Goal: Information Seeking & Learning: Learn about a topic

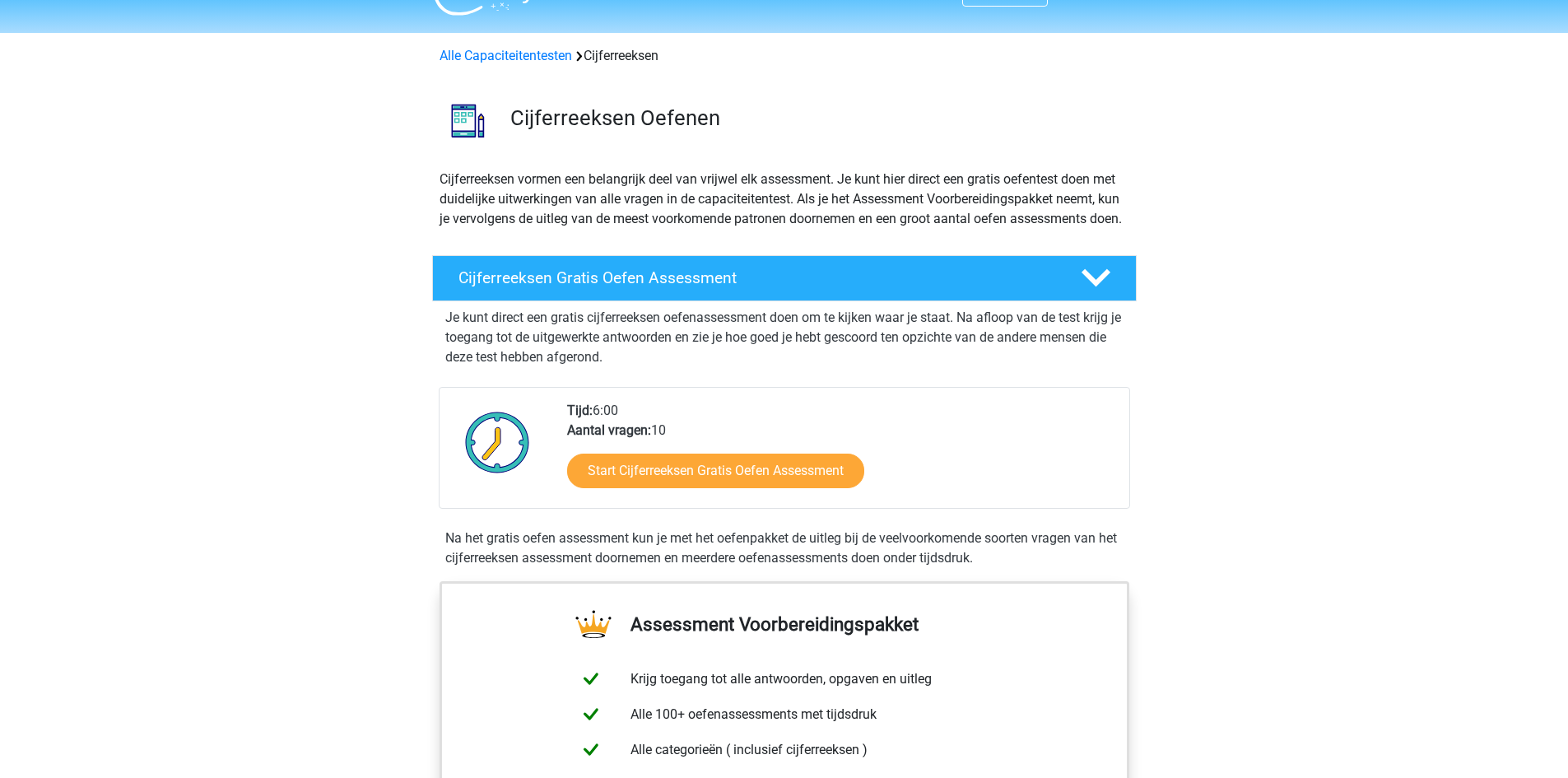
scroll to position [55, 0]
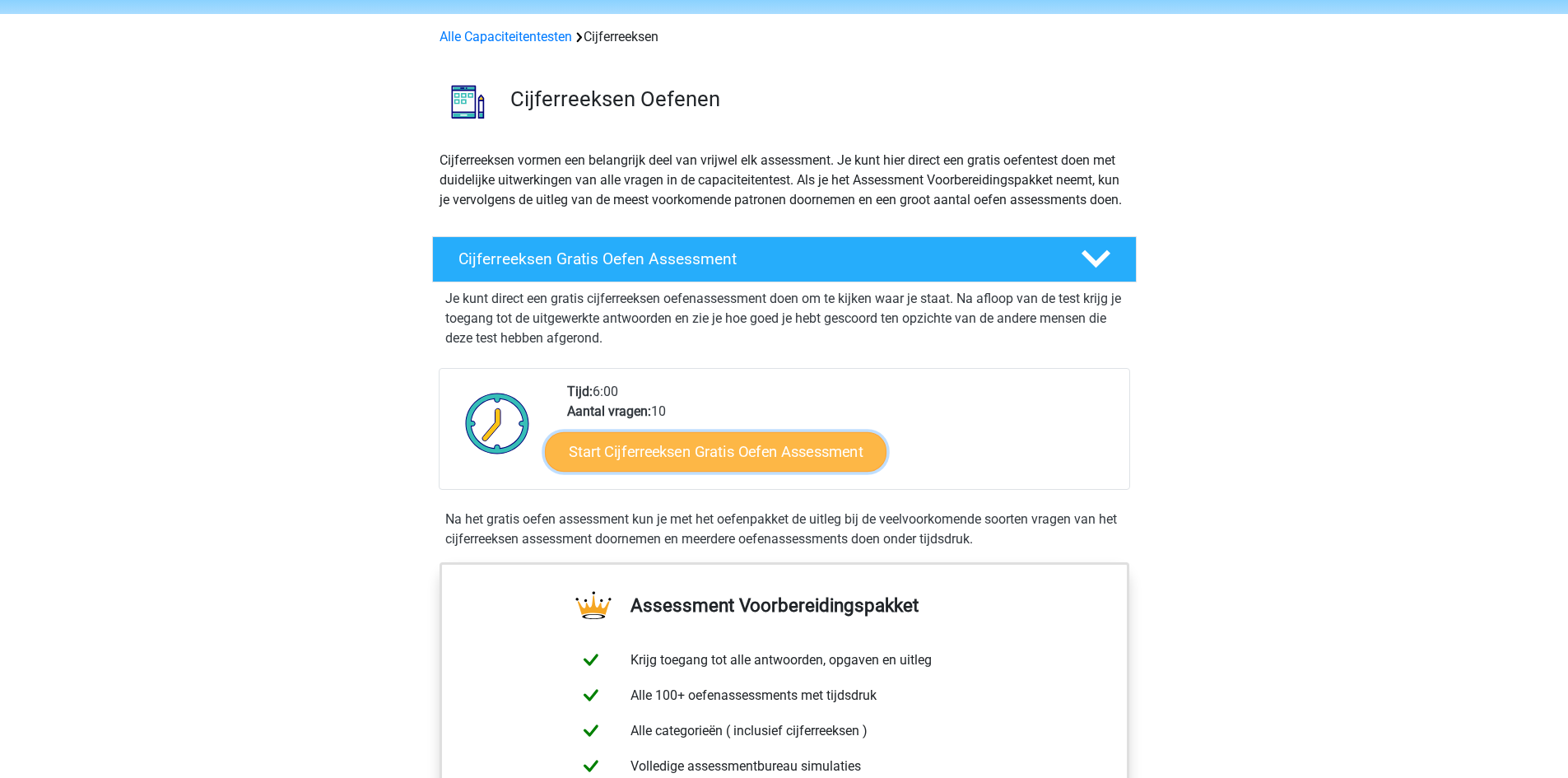
click at [716, 464] on link "Start Cijferreeksen Gratis Oefen Assessment" at bounding box center [716, 451] width 342 height 39
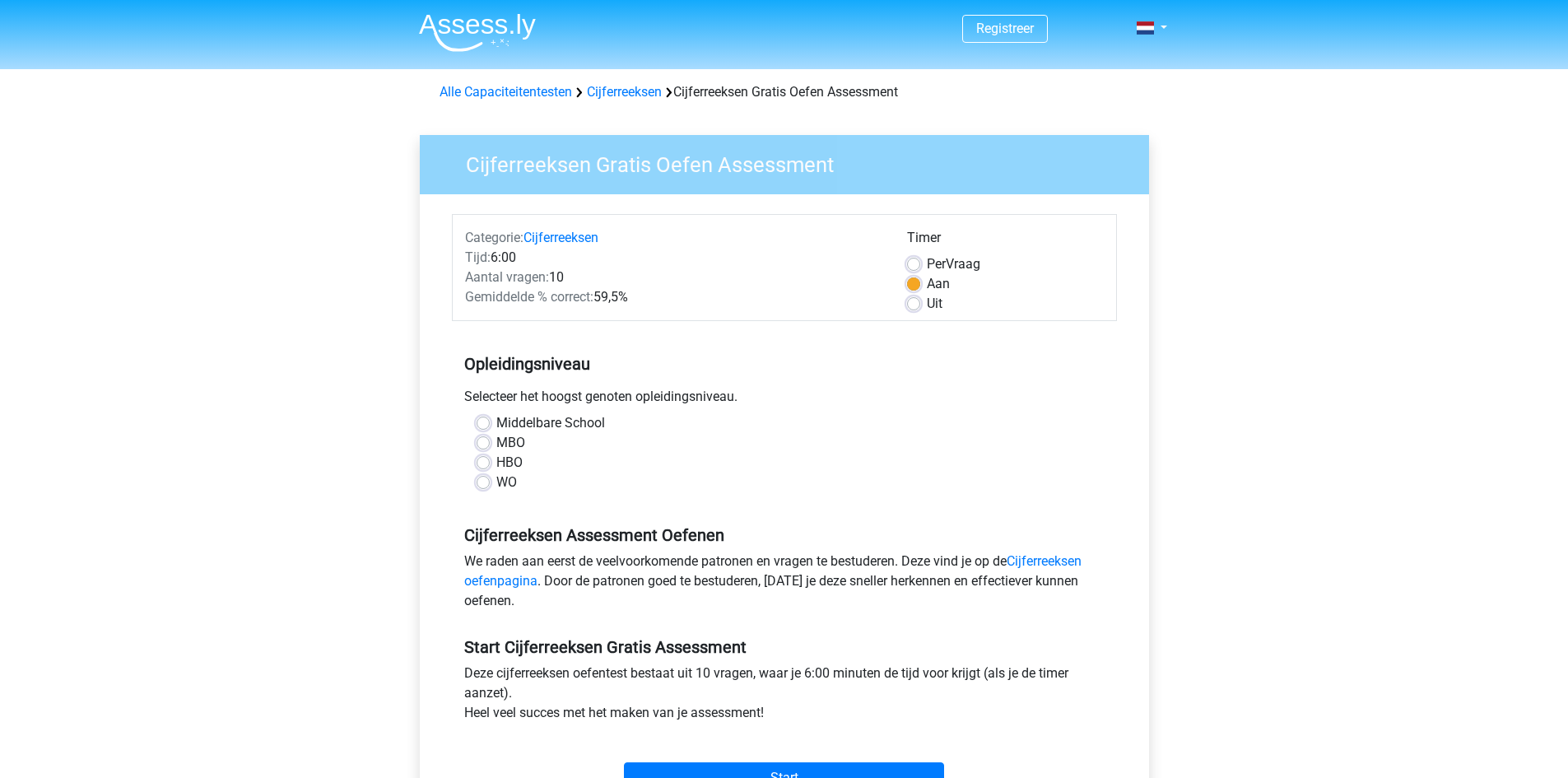
click at [496, 487] on label "WO" at bounding box center [506, 482] width 21 height 20
click at [489, 487] on input "WO" at bounding box center [483, 481] width 13 height 16
radio input "true"
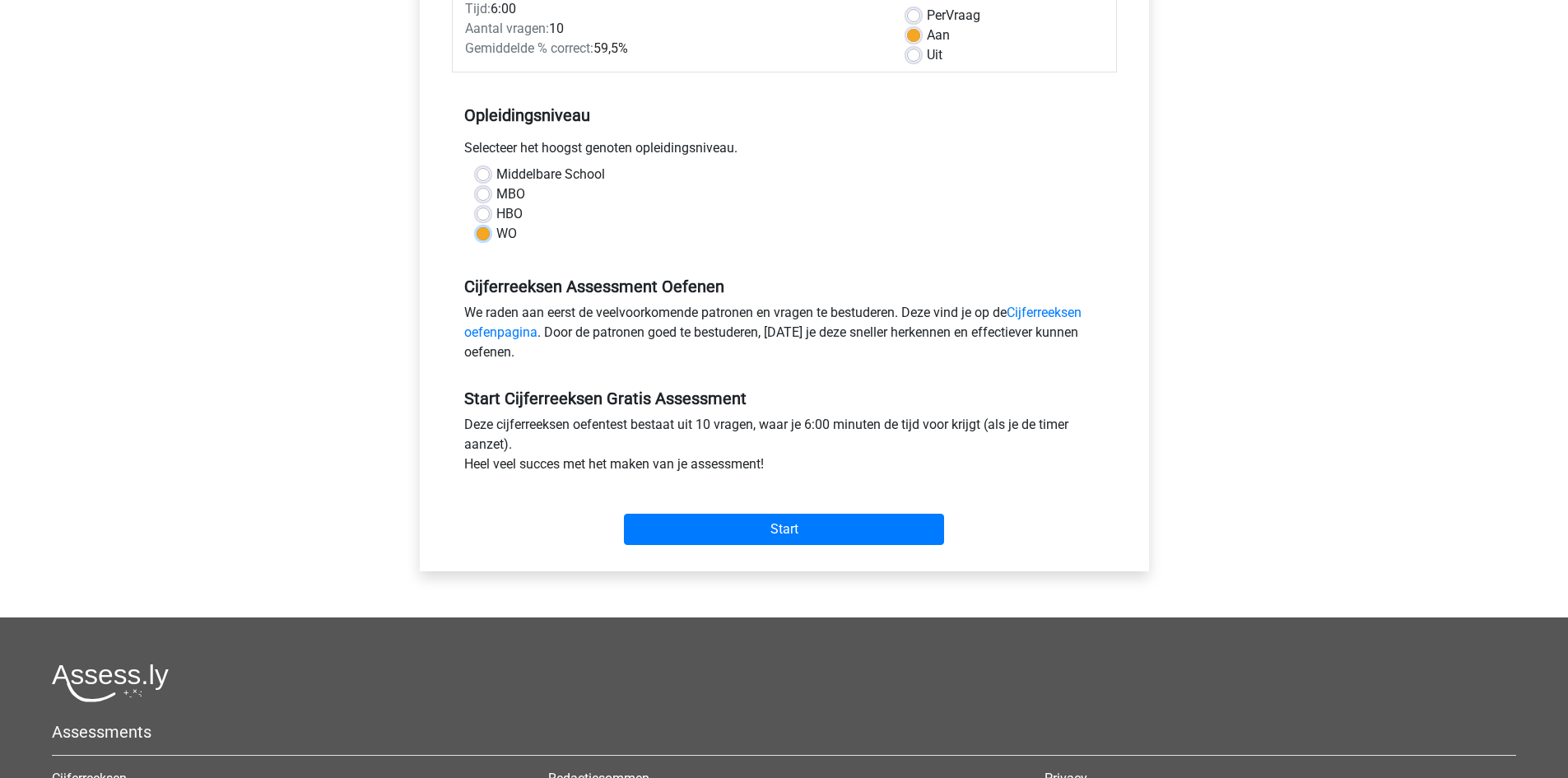
scroll to position [275, 0]
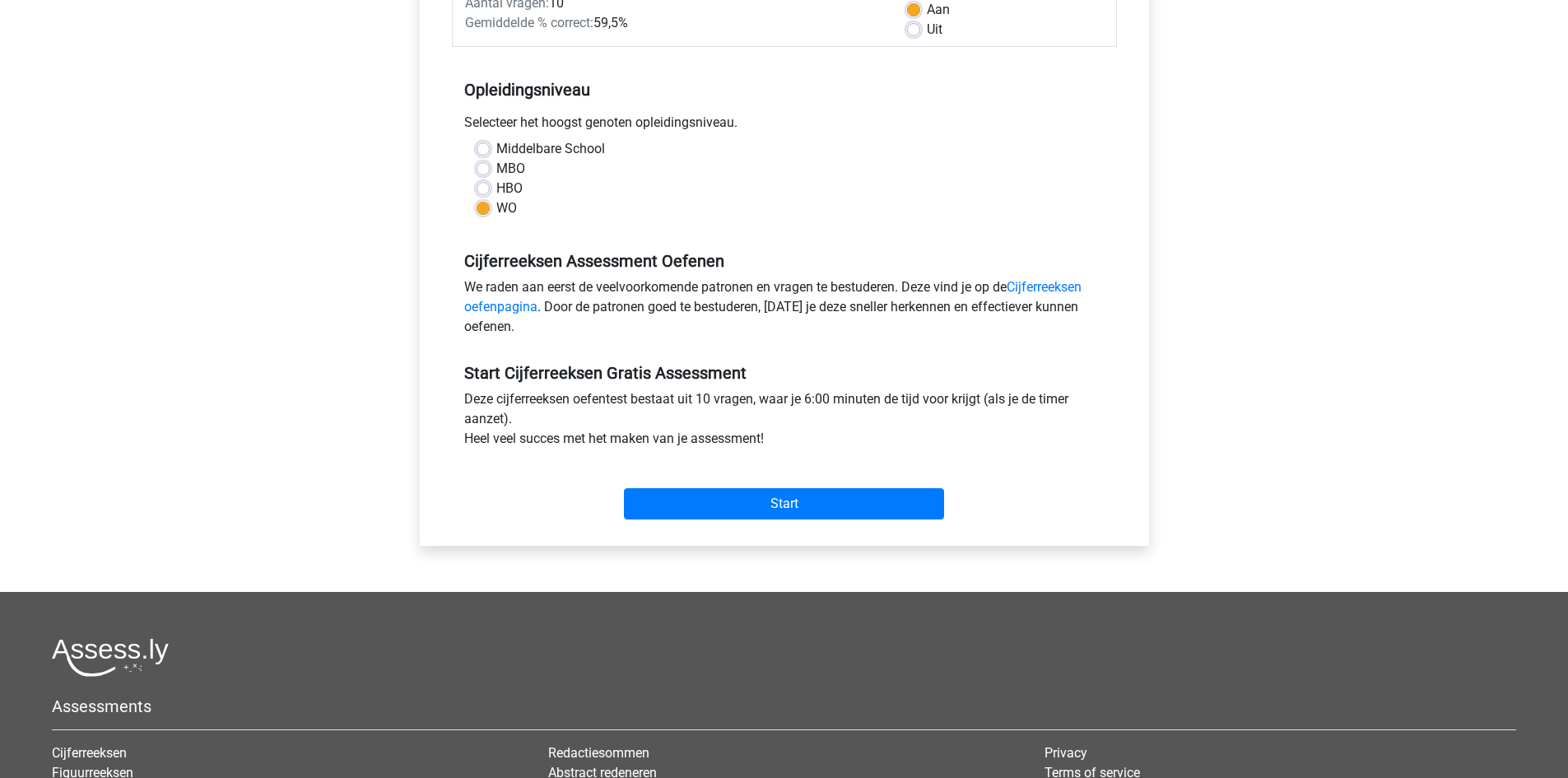
click at [840, 484] on div "Start" at bounding box center [785, 491] width 665 height 57
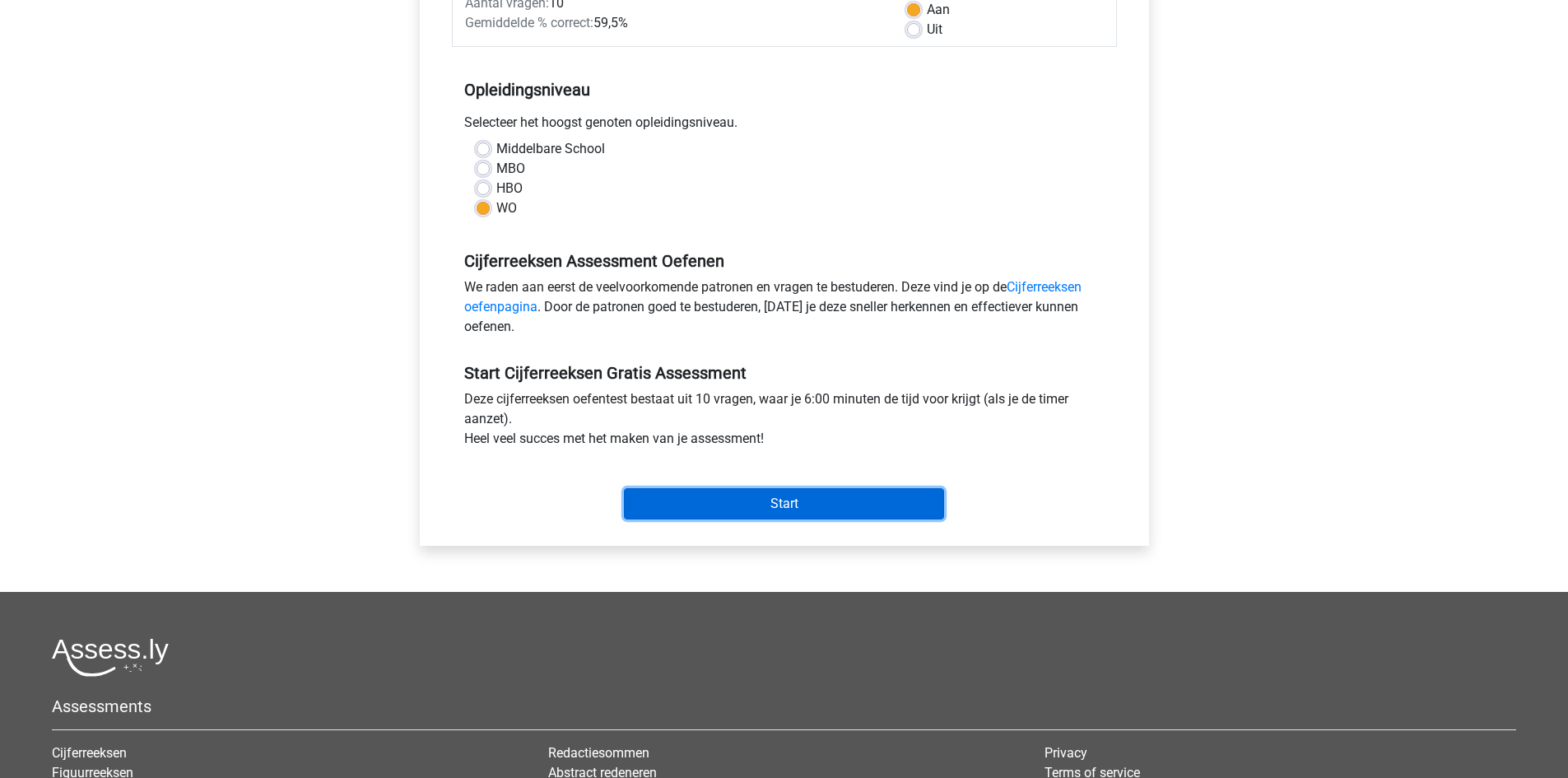
click at [832, 499] on input "Start" at bounding box center [783, 503] width 320 height 31
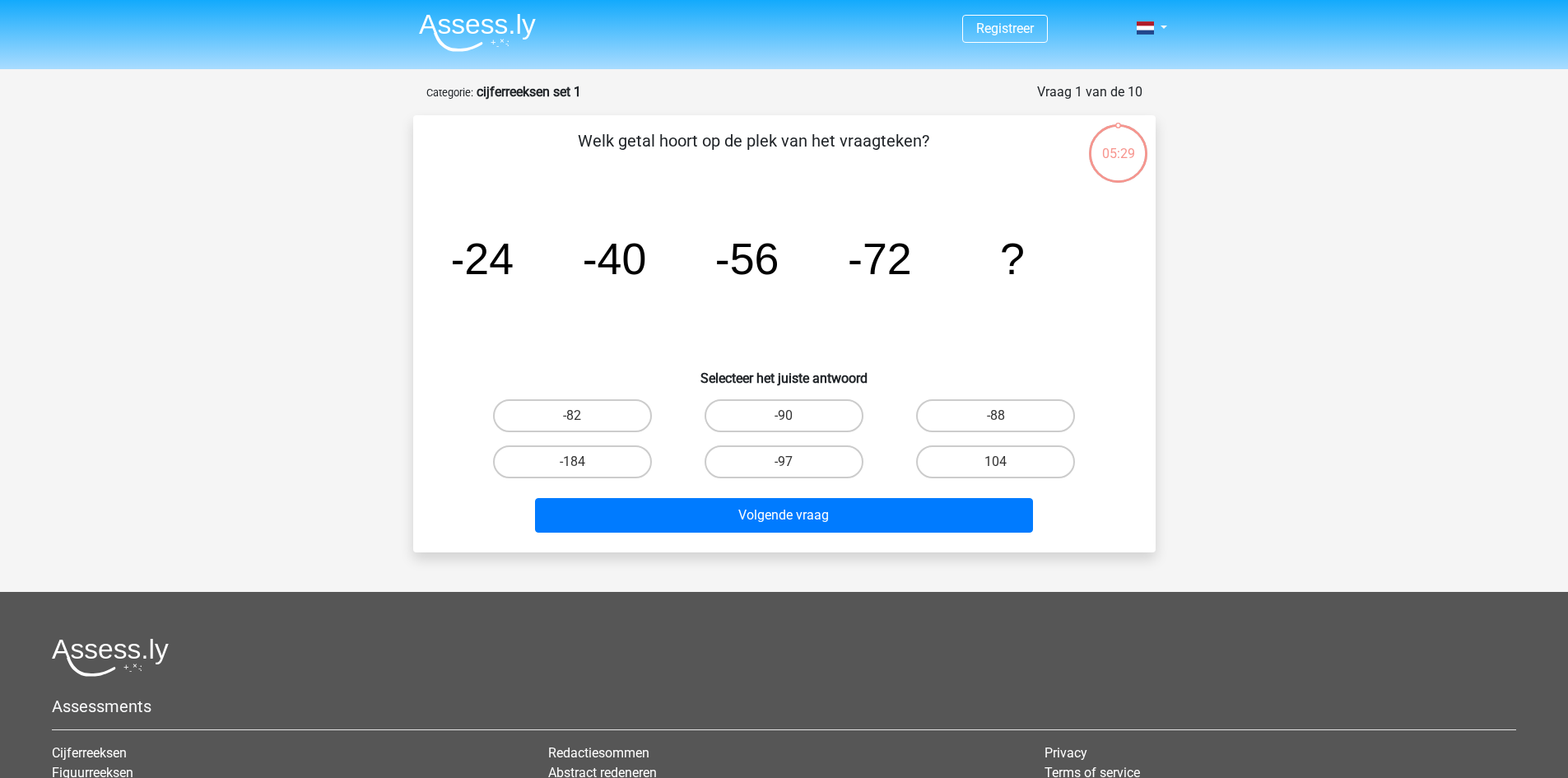
click at [966, 391] on div "Welk getal hoort op de plek van het vraagteken? image/svg+xml -24 -40 -56 -72 ?…" at bounding box center [785, 334] width 729 height 411
click at [970, 436] on div "-88" at bounding box center [995, 416] width 211 height 47
click at [972, 427] on label "-88" at bounding box center [995, 416] width 159 height 33
click at [996, 427] on input "-88" at bounding box center [1002, 421] width 11 height 11
radio input "true"
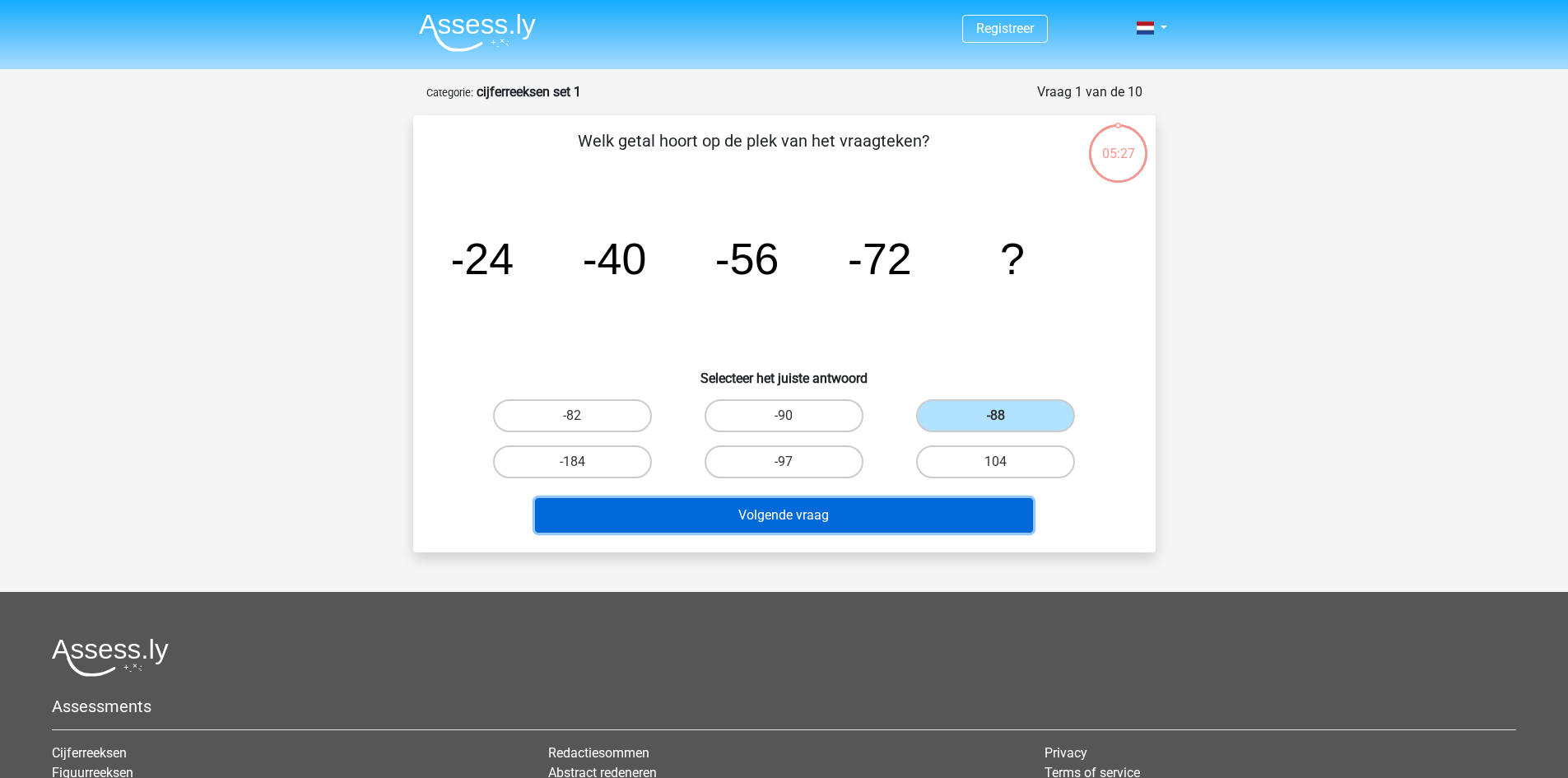
click at [959, 516] on button "Volgende vraag" at bounding box center [784, 515] width 498 height 35
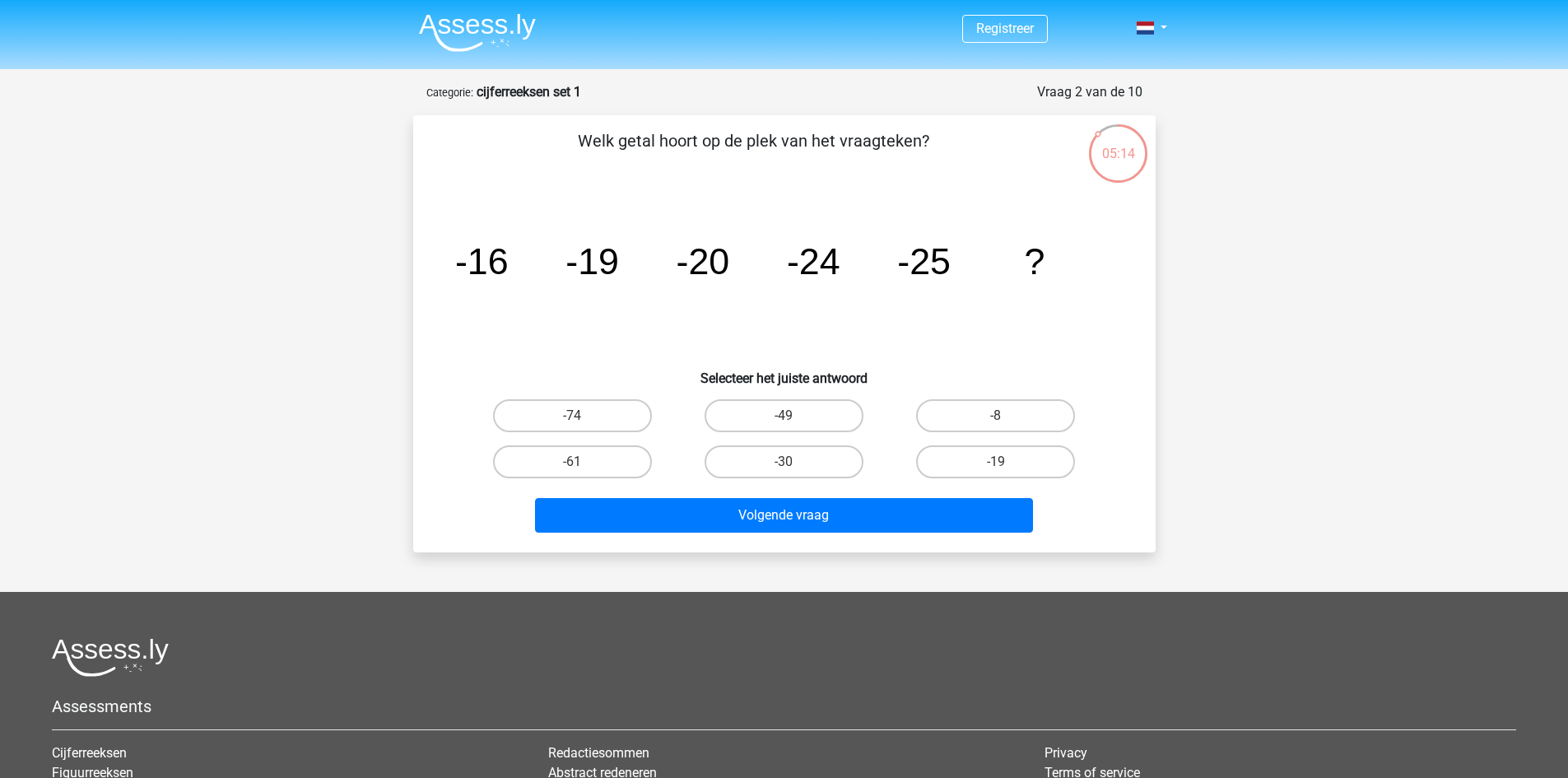
click at [789, 472] on input "-30" at bounding box center [789, 468] width 11 height 11
radio input "true"
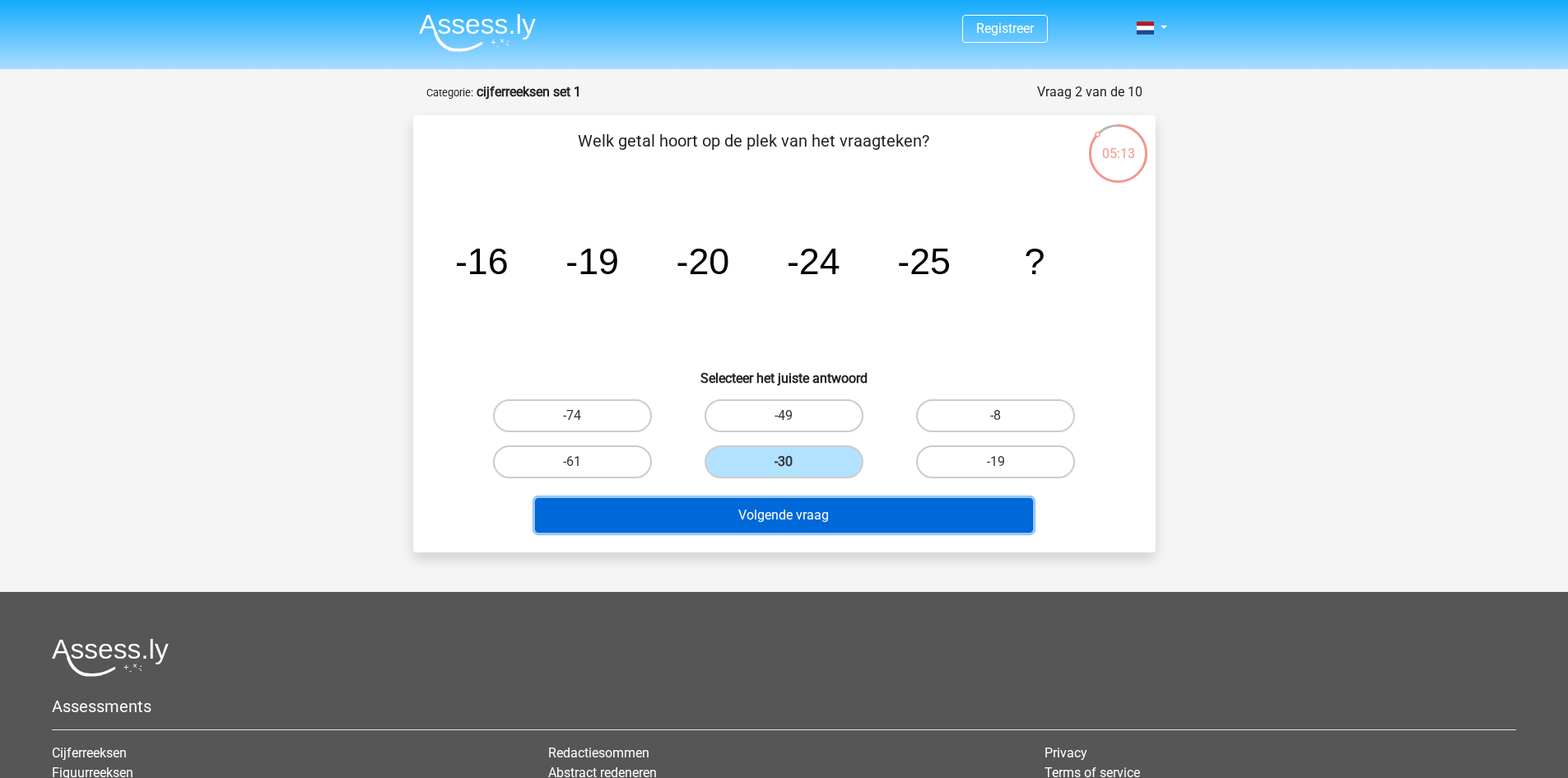
click at [802, 517] on button "Volgende vraag" at bounding box center [784, 515] width 498 height 35
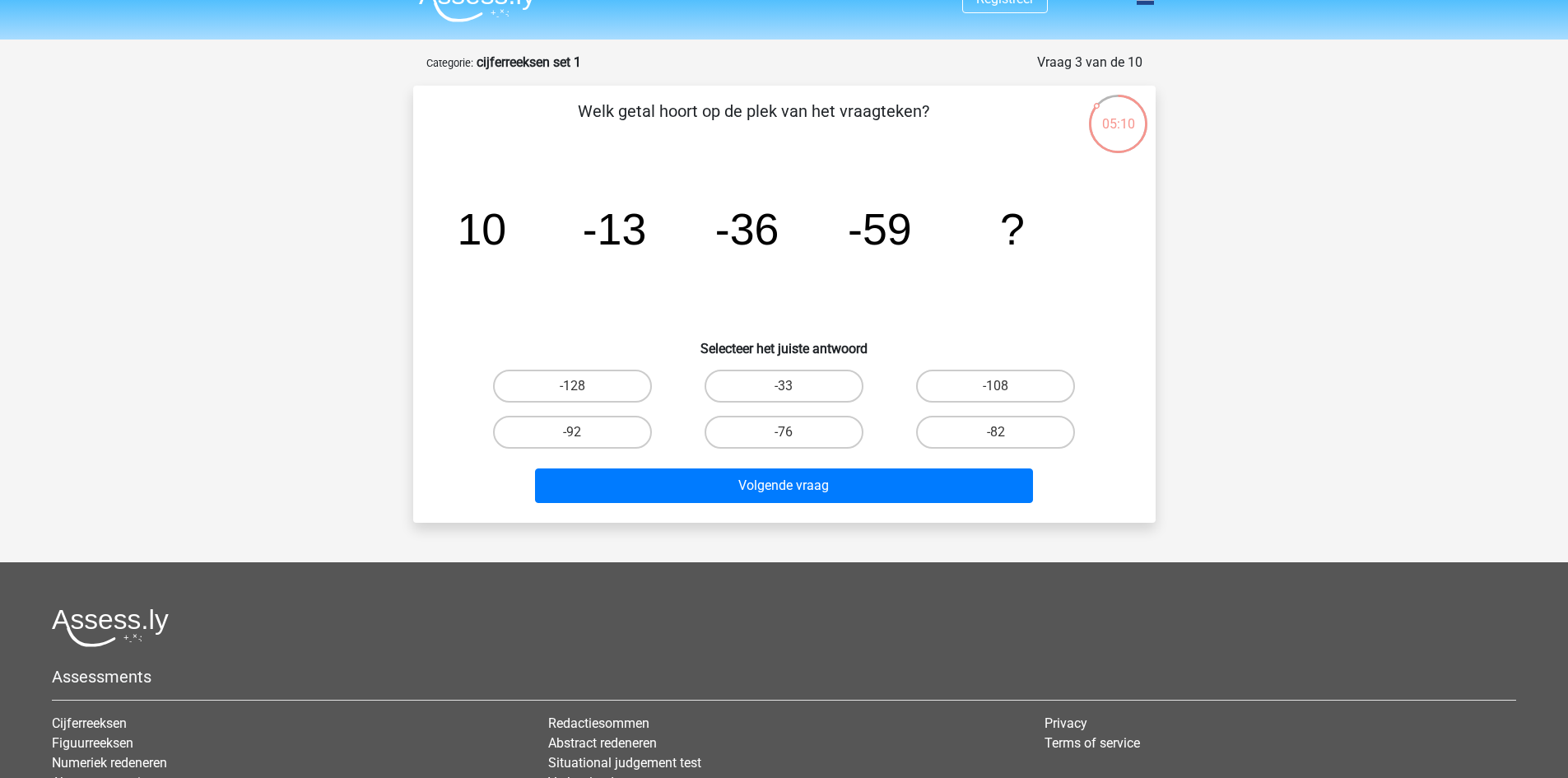
scroll to position [28, 0]
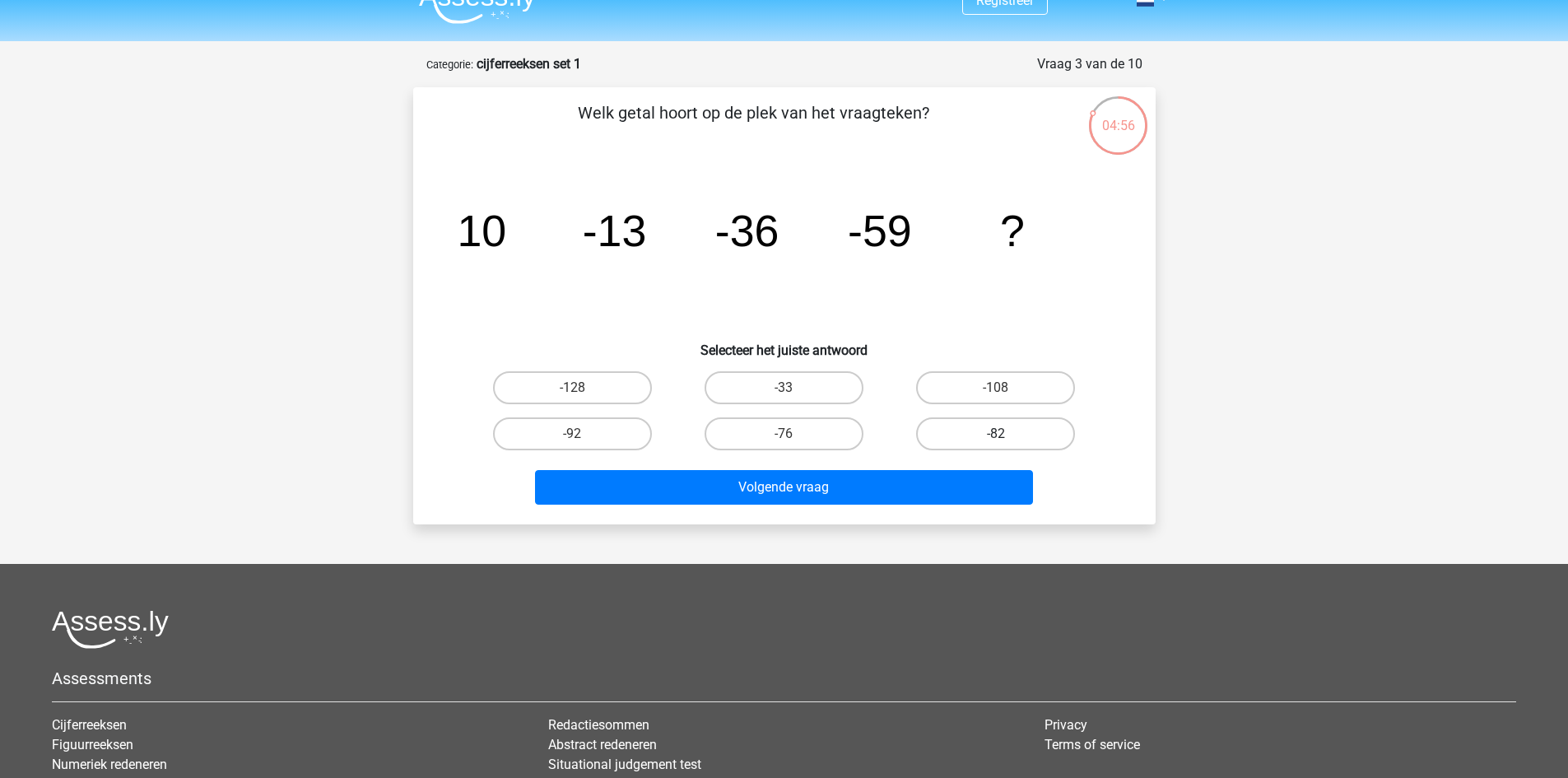
click at [1065, 424] on label "-82" at bounding box center [995, 434] width 159 height 33
click at [1006, 434] on input "-82" at bounding box center [1002, 440] width 11 height 11
radio input "true"
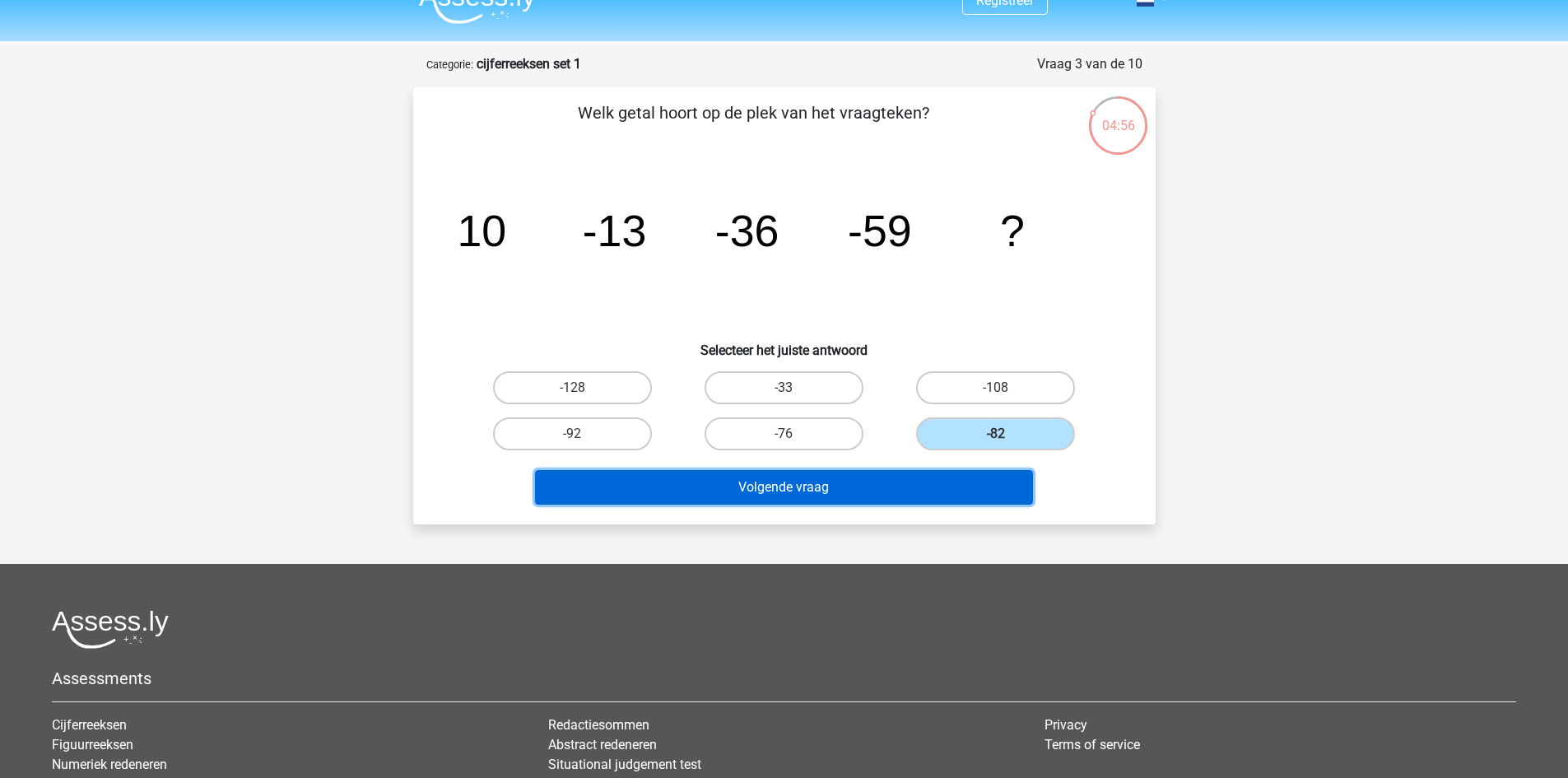
click at [1011, 480] on button "Volgende vraag" at bounding box center [784, 488] width 498 height 35
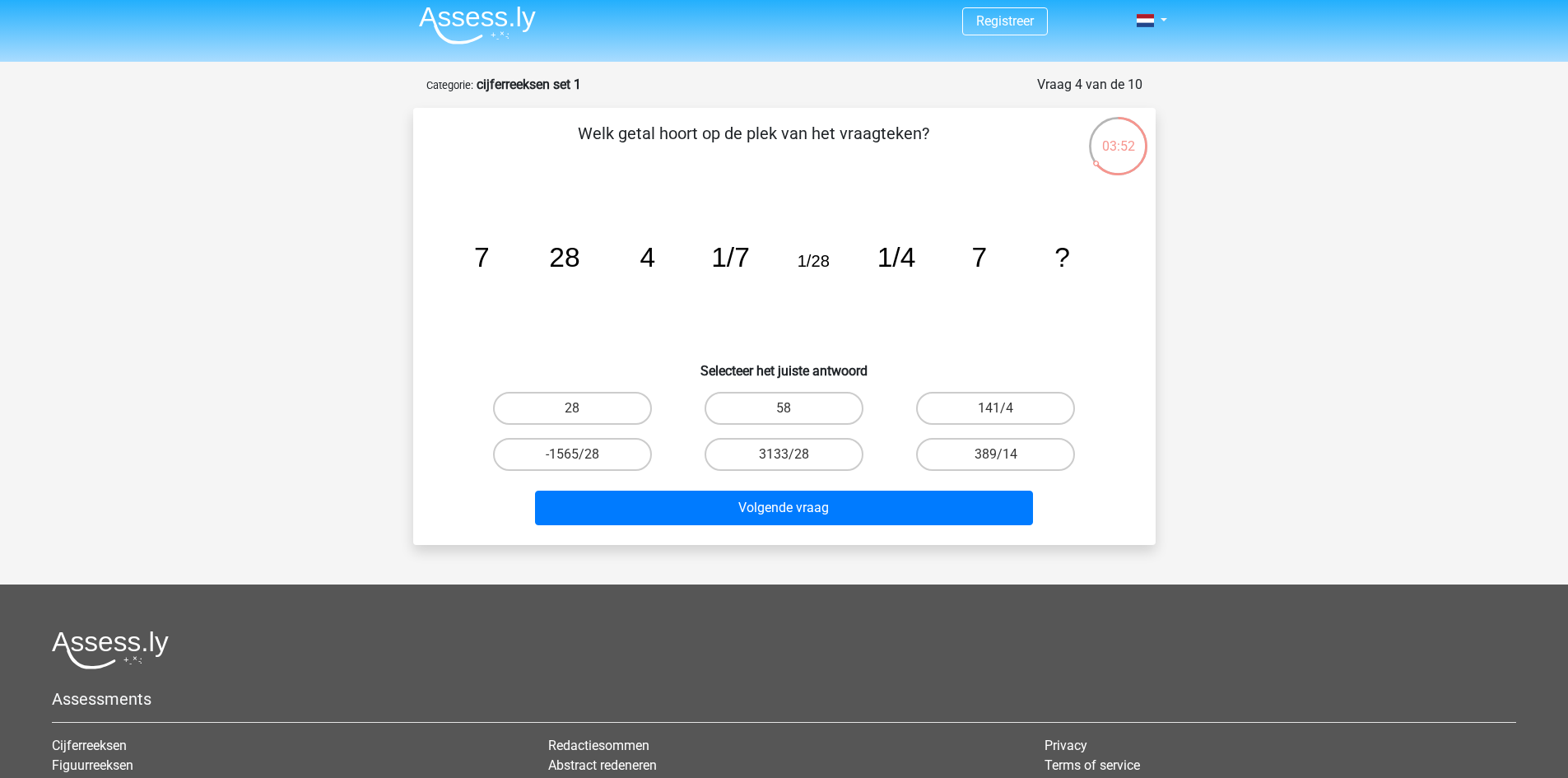
scroll to position [55, 0]
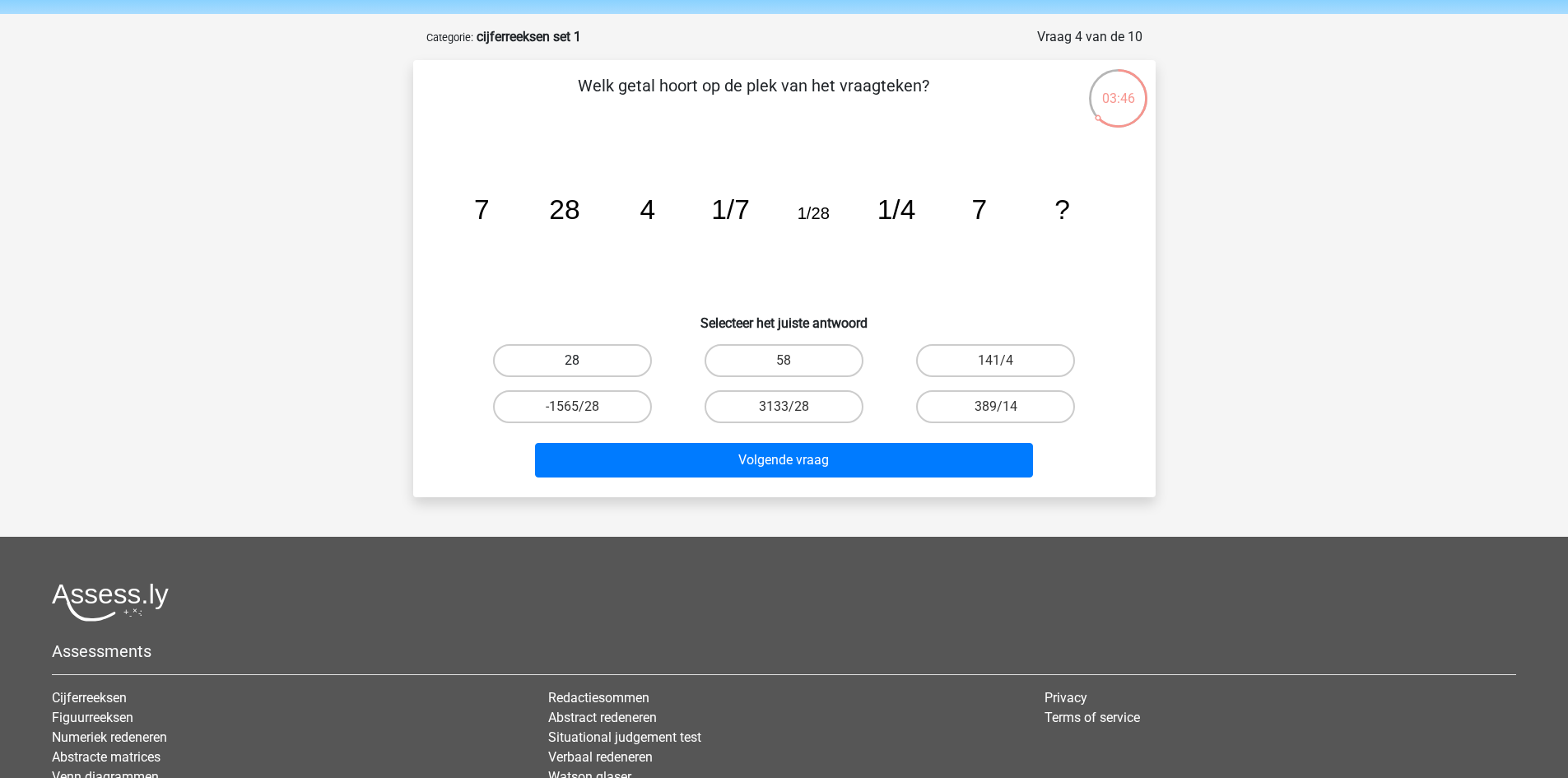
click at [632, 353] on label "28" at bounding box center [573, 360] width 159 height 33
click at [583, 361] on input "28" at bounding box center [578, 367] width 11 height 11
radio input "true"
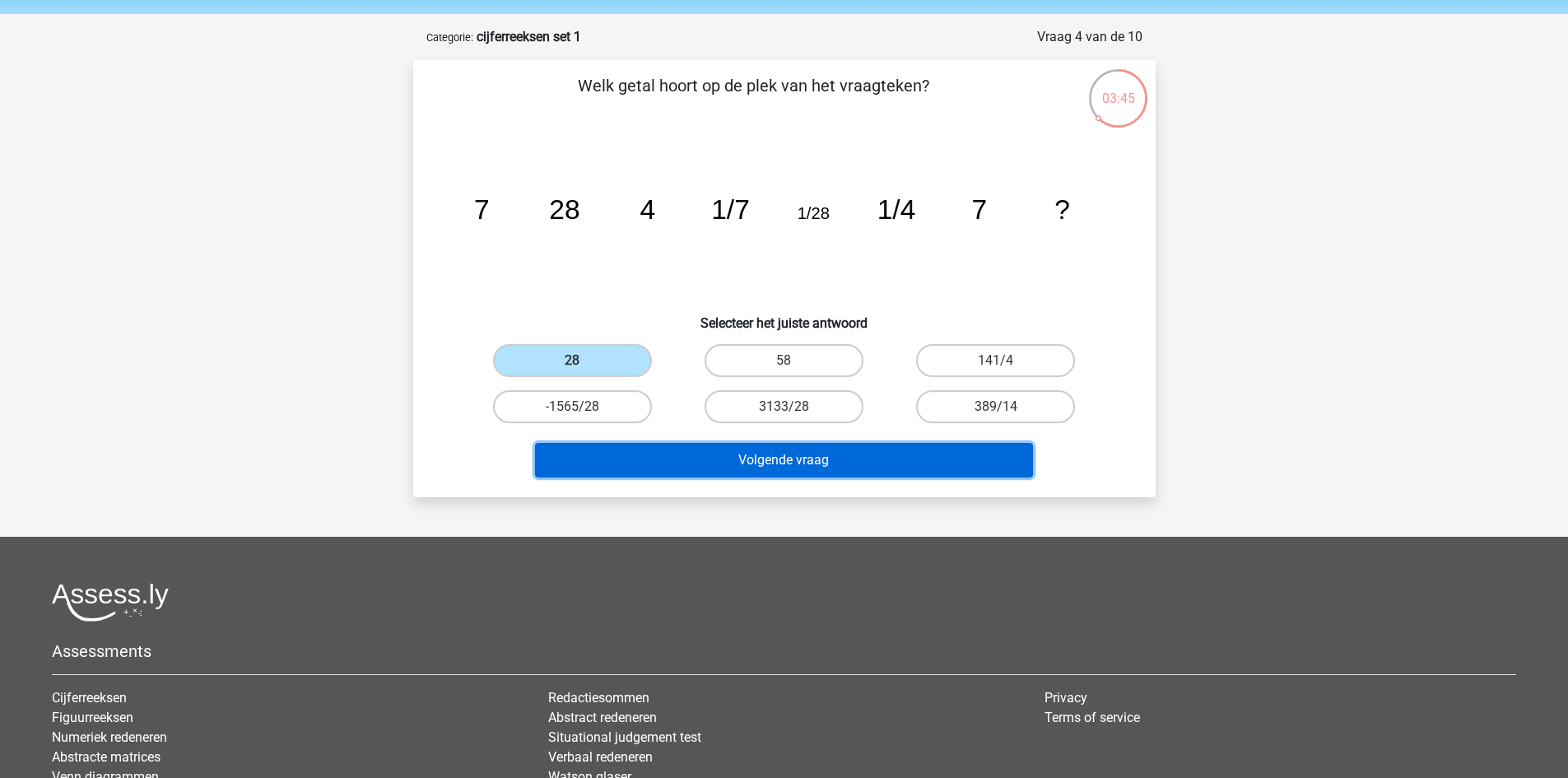
click at [719, 470] on button "Volgende vraag" at bounding box center [784, 461] width 498 height 35
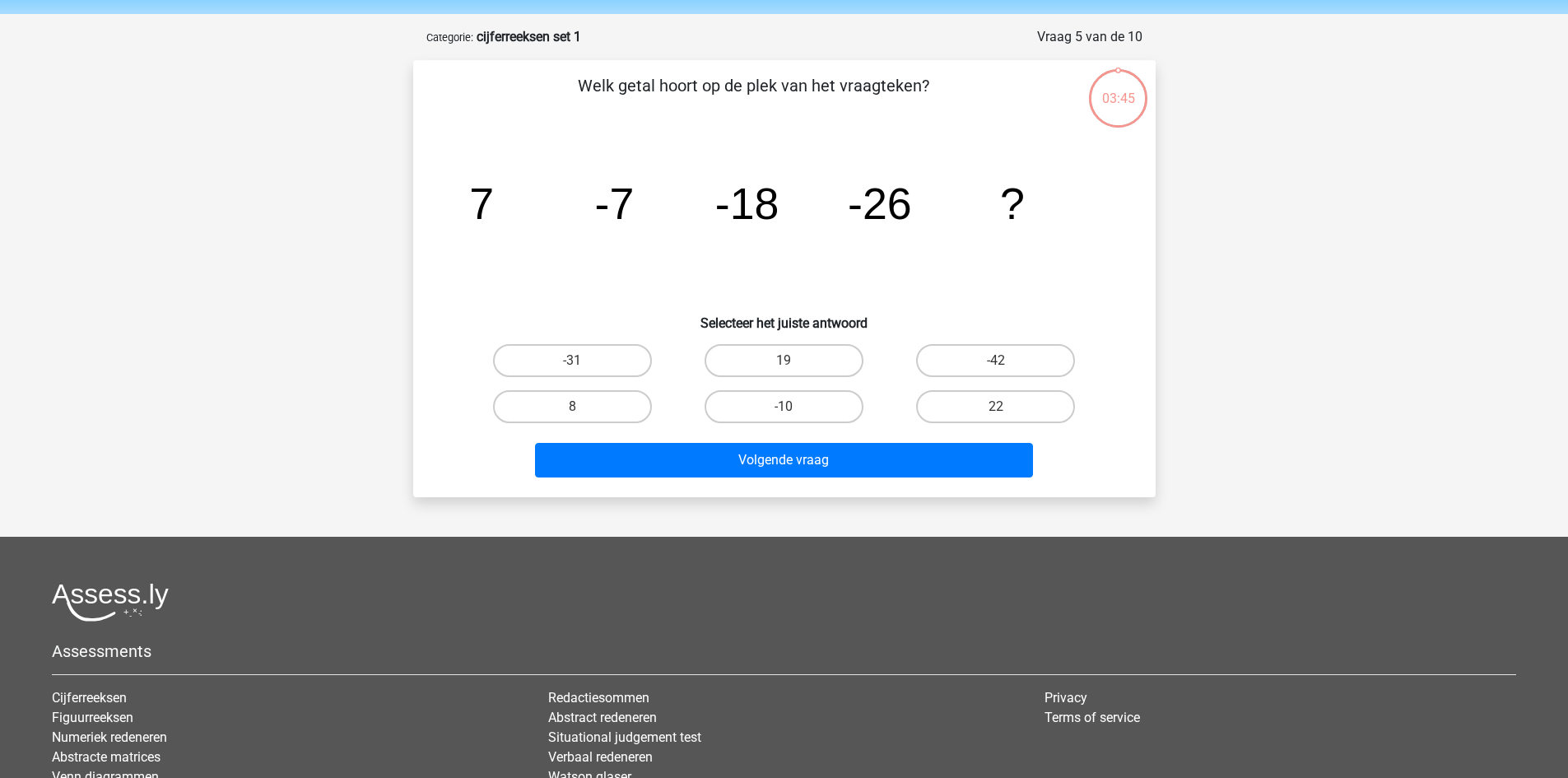
scroll to position [82, 0]
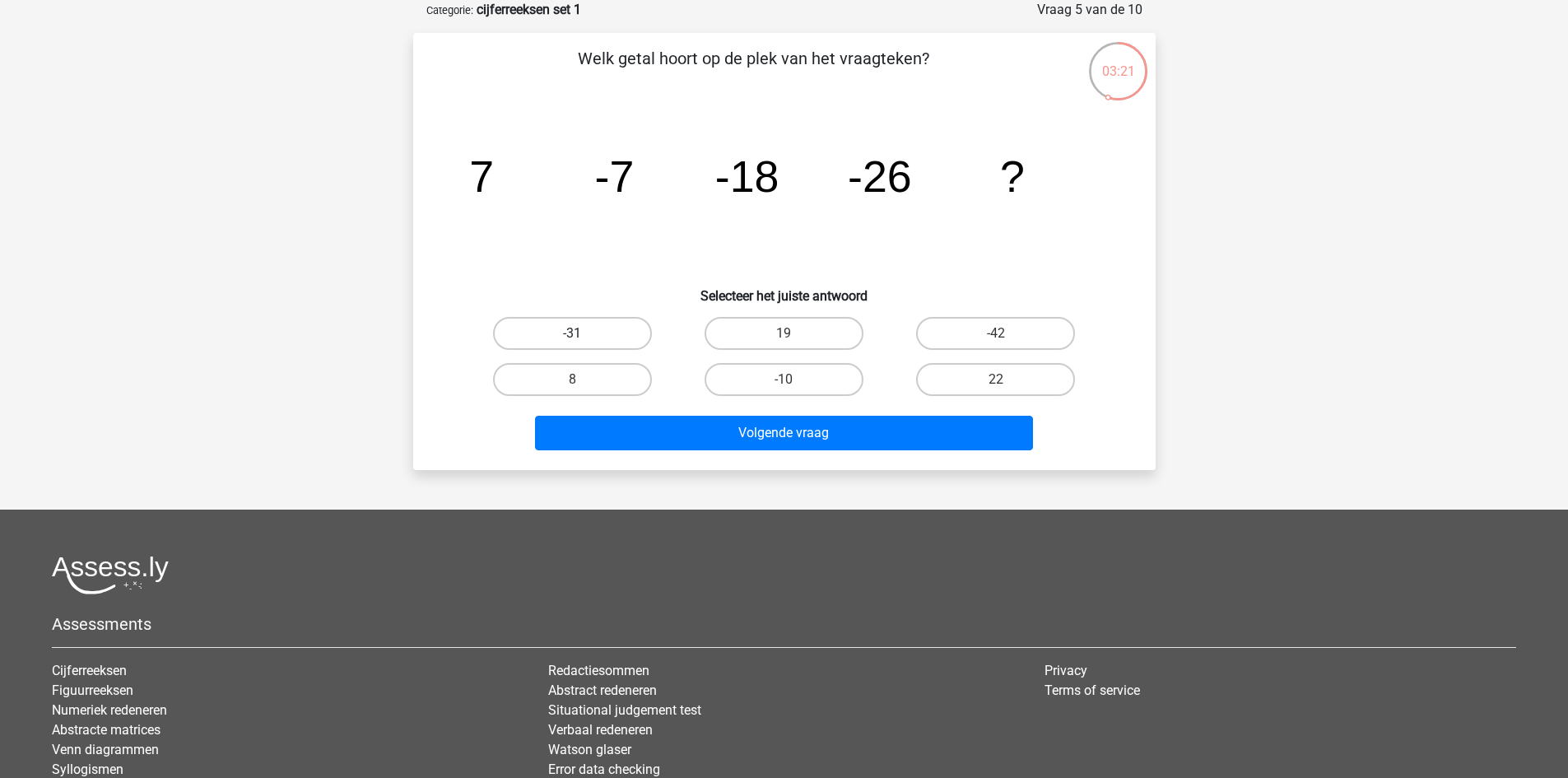
click at [549, 318] on label "-31" at bounding box center [573, 334] width 159 height 33
click at [573, 334] on input "-31" at bounding box center [578, 339] width 11 height 11
radio input "true"
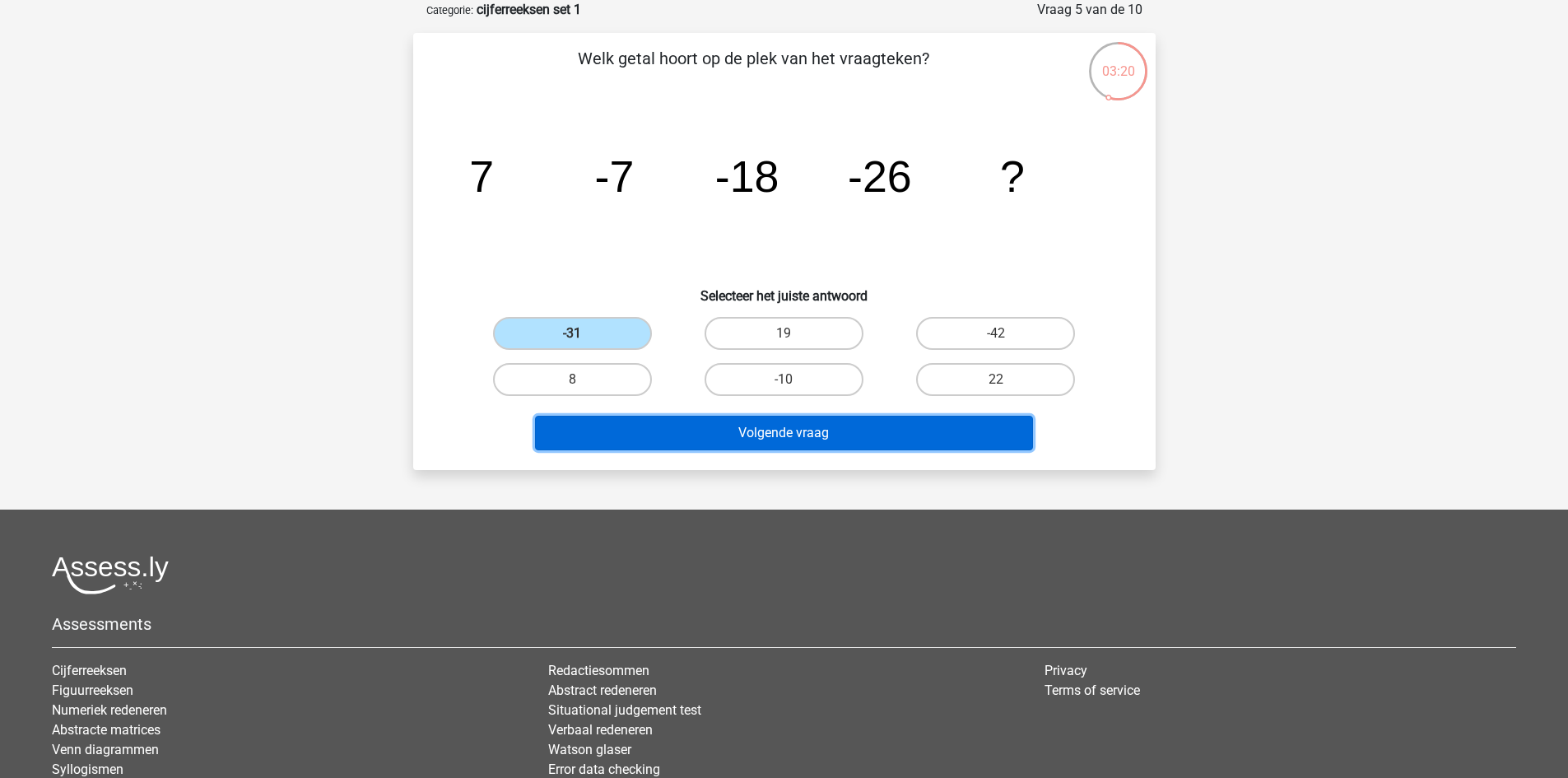
click at [724, 445] on button "Volgende vraag" at bounding box center [784, 433] width 498 height 35
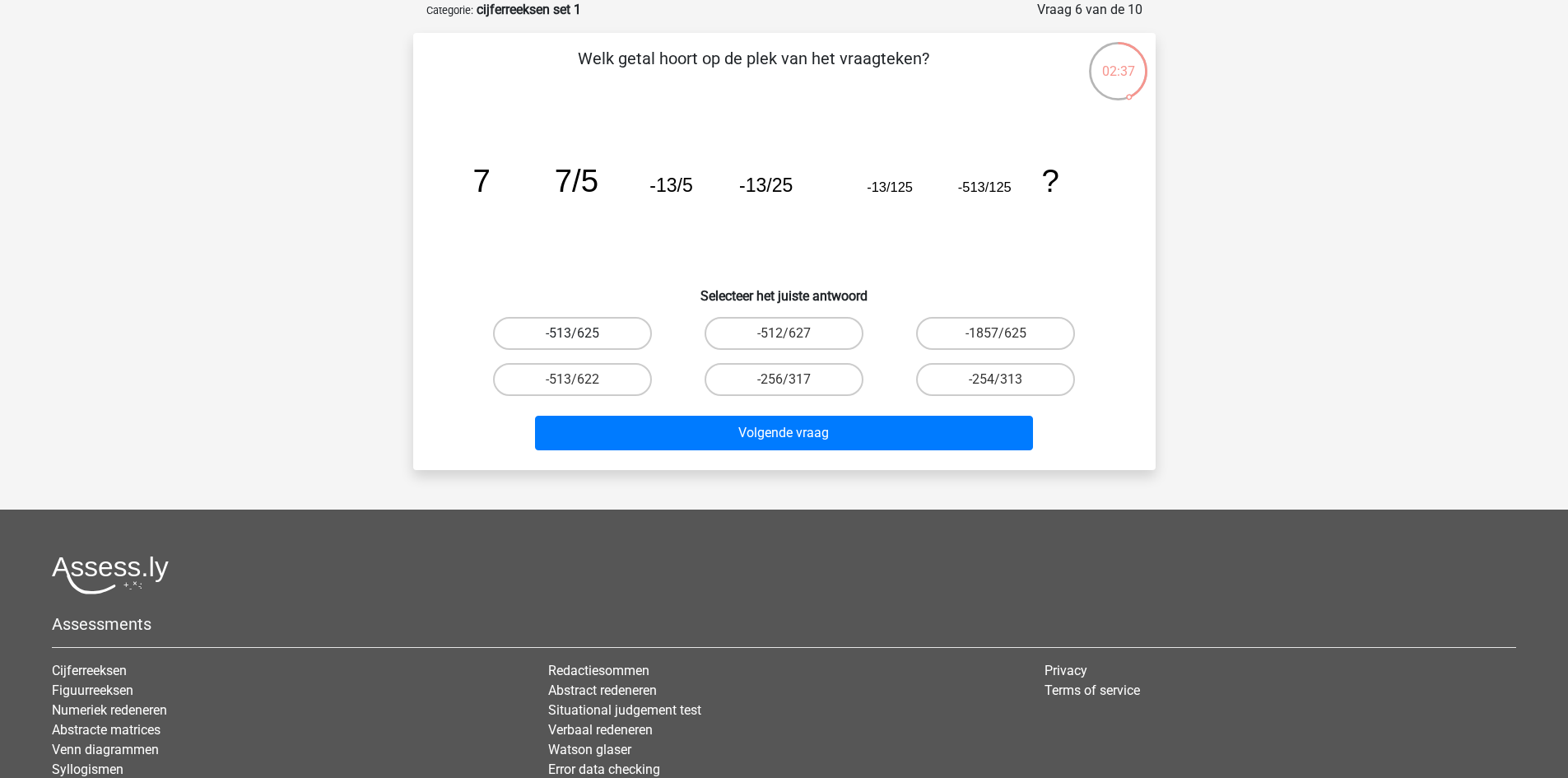
click at [545, 334] on label "-513/625" at bounding box center [573, 334] width 159 height 33
click at [573, 334] on input "-513/625" at bounding box center [578, 339] width 11 height 11
radio input "true"
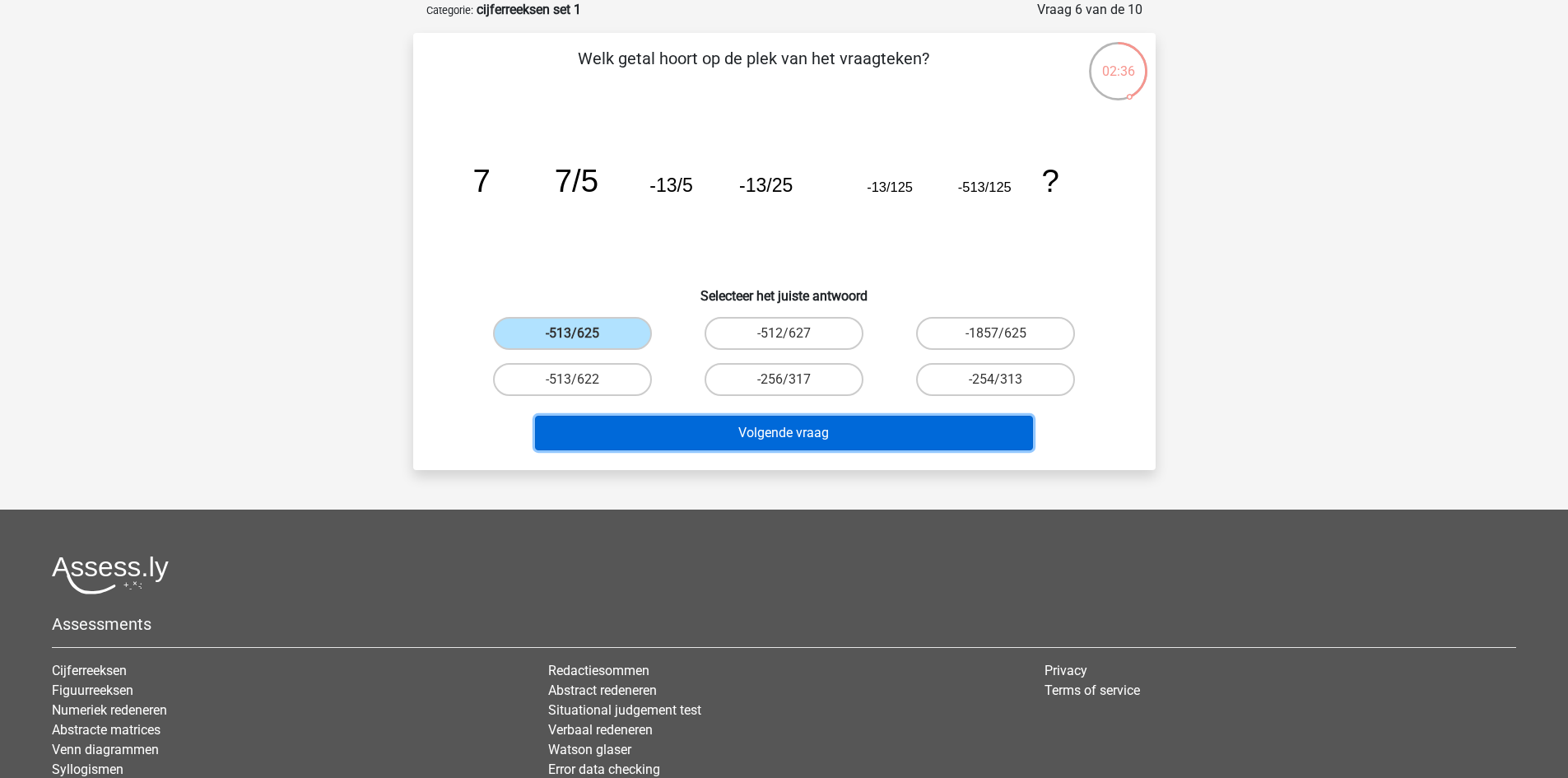
click at [657, 435] on button "Volgende vraag" at bounding box center [784, 433] width 498 height 35
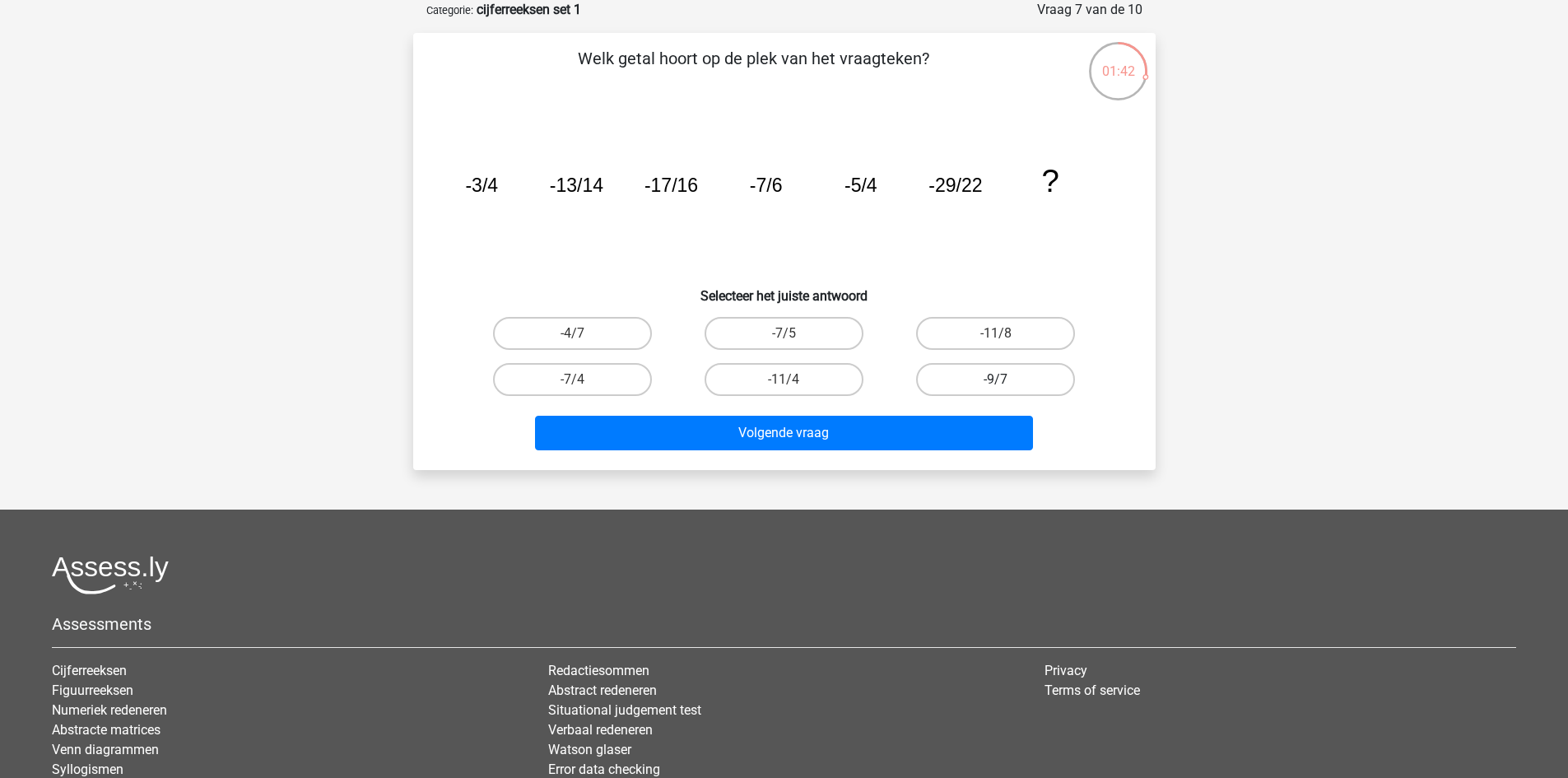
click at [942, 376] on label "-9/7" at bounding box center [995, 379] width 159 height 33
click at [996, 379] on input "-9/7" at bounding box center [1002, 385] width 11 height 11
radio input "true"
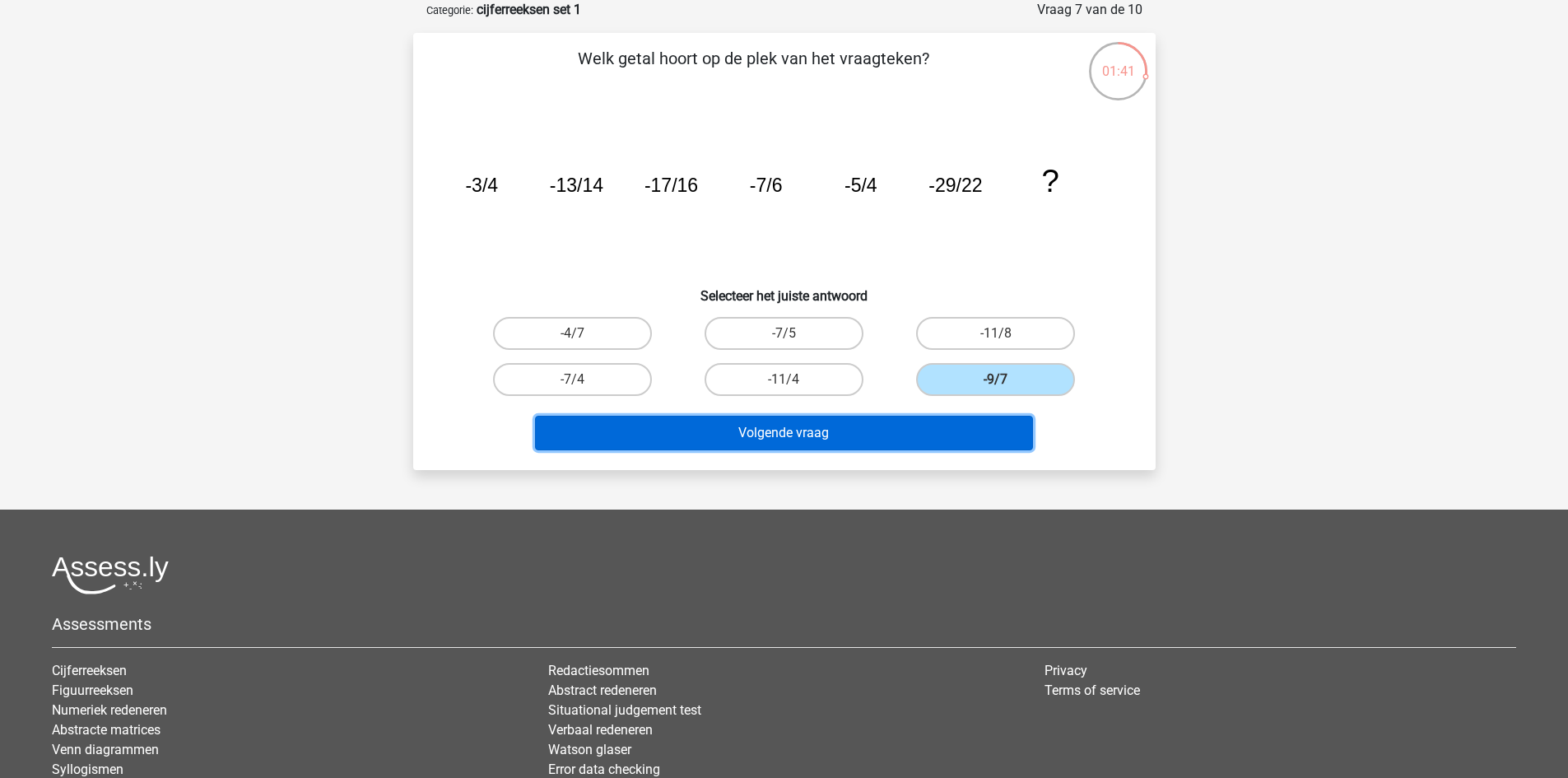
click at [888, 434] on button "Volgende vraag" at bounding box center [784, 433] width 498 height 35
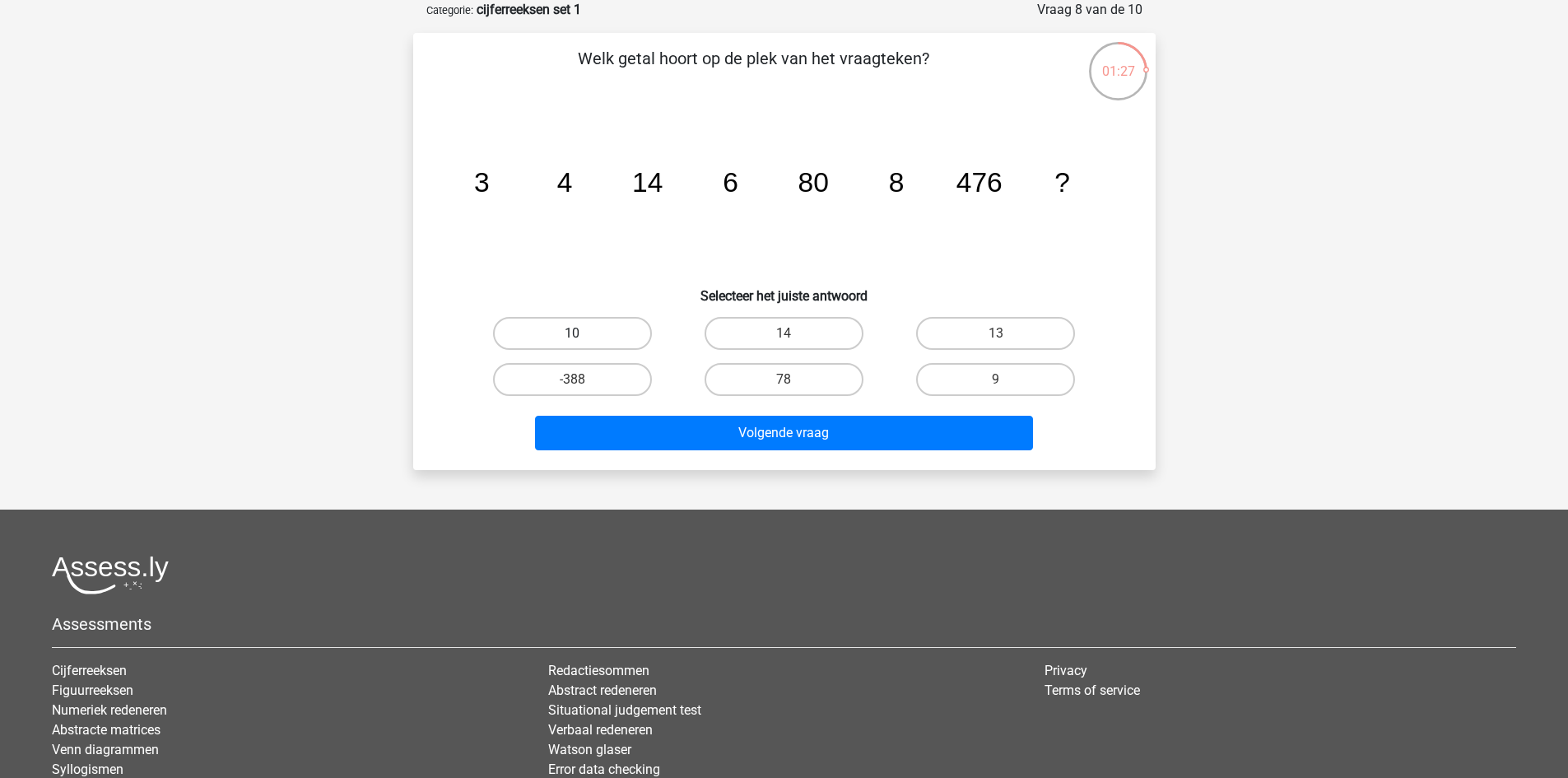
click at [615, 320] on label "10" at bounding box center [573, 334] width 159 height 33
click at [583, 334] on input "10" at bounding box center [578, 339] width 11 height 11
radio input "true"
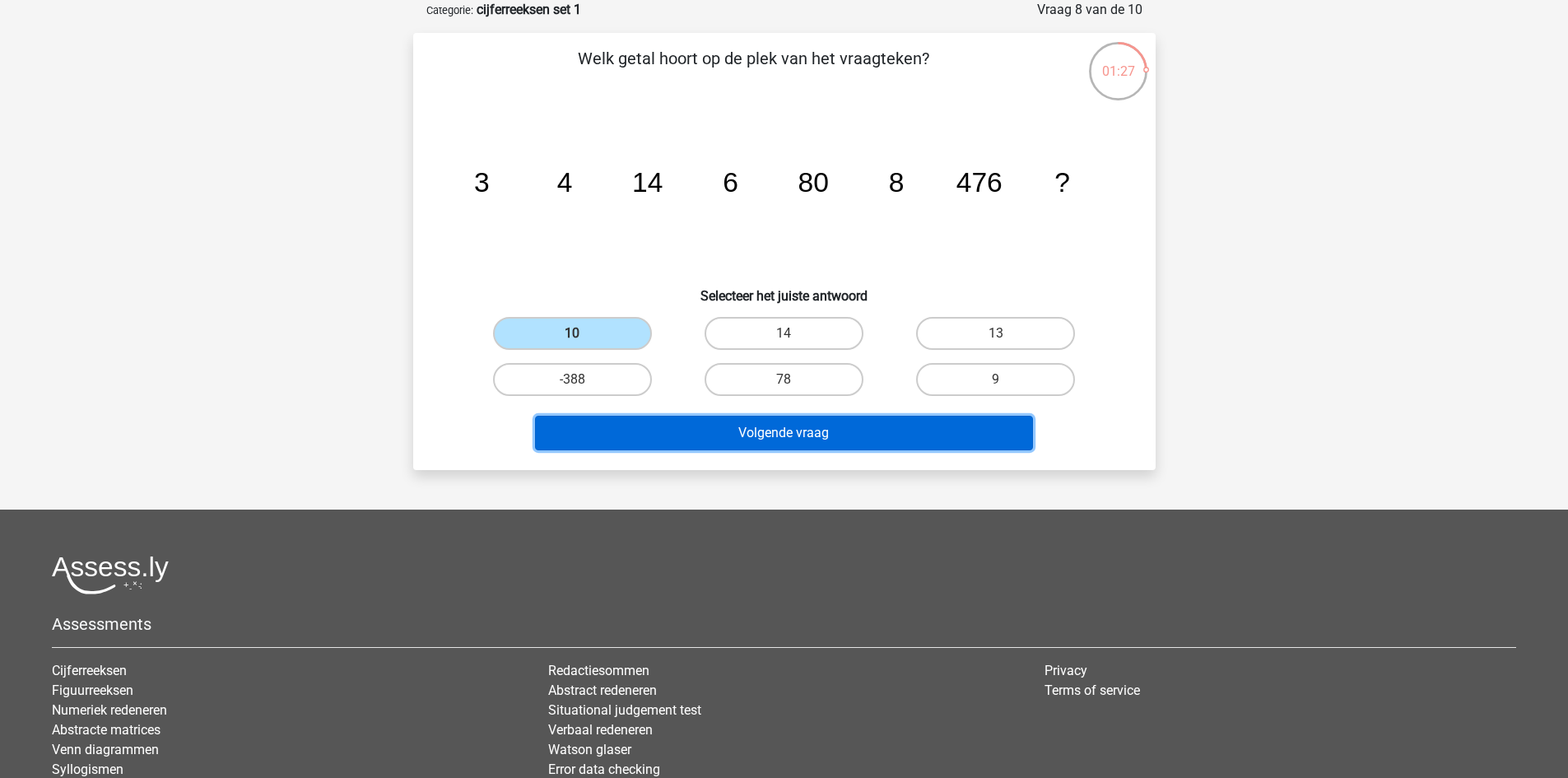
click at [715, 437] on button "Volgende vraag" at bounding box center [784, 433] width 498 height 35
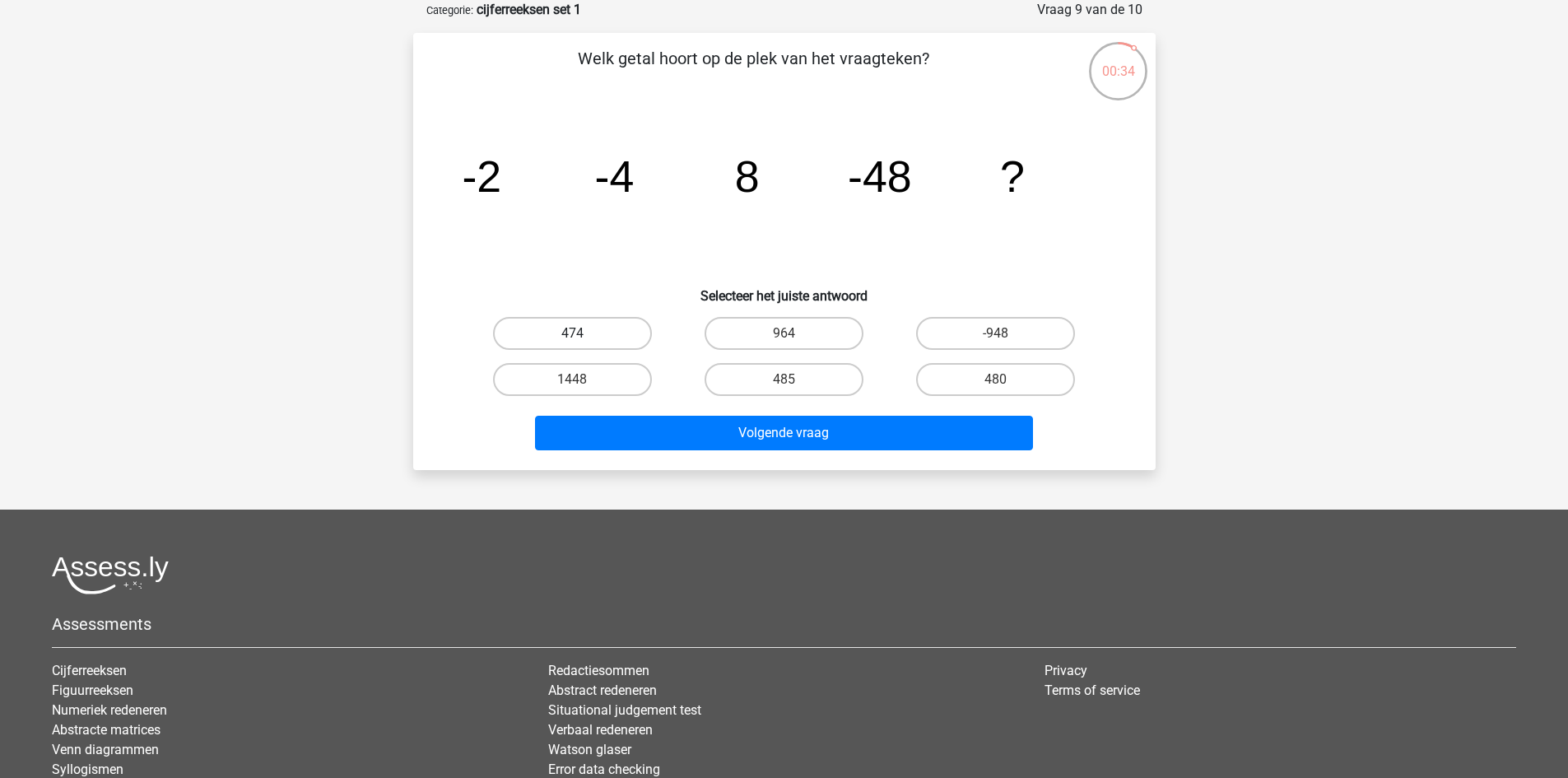
click at [607, 336] on label "474" at bounding box center [573, 334] width 159 height 33
click at [583, 336] on input "474" at bounding box center [578, 339] width 11 height 11
radio input "true"
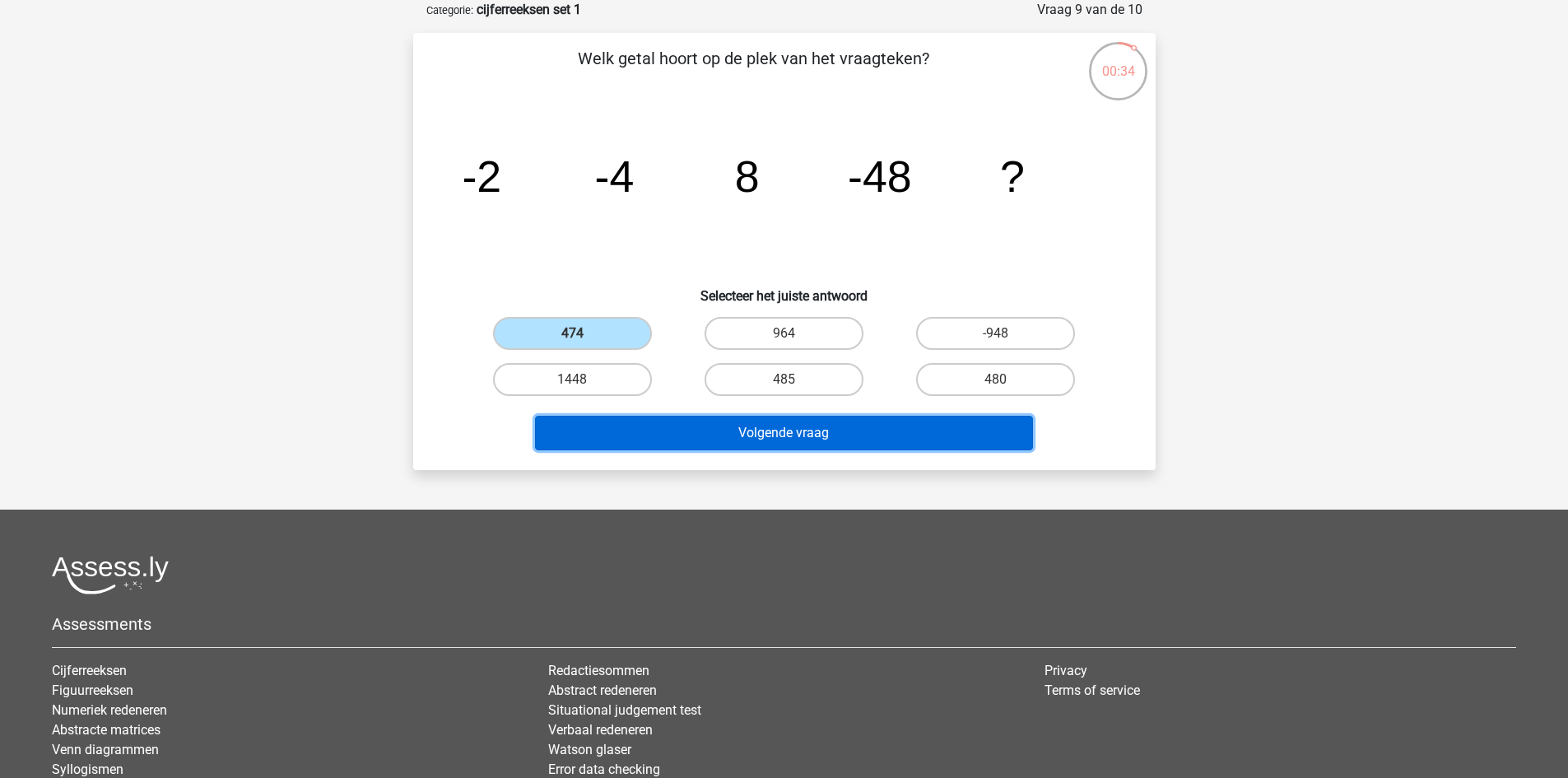
click at [745, 425] on button "Volgende vraag" at bounding box center [784, 433] width 498 height 35
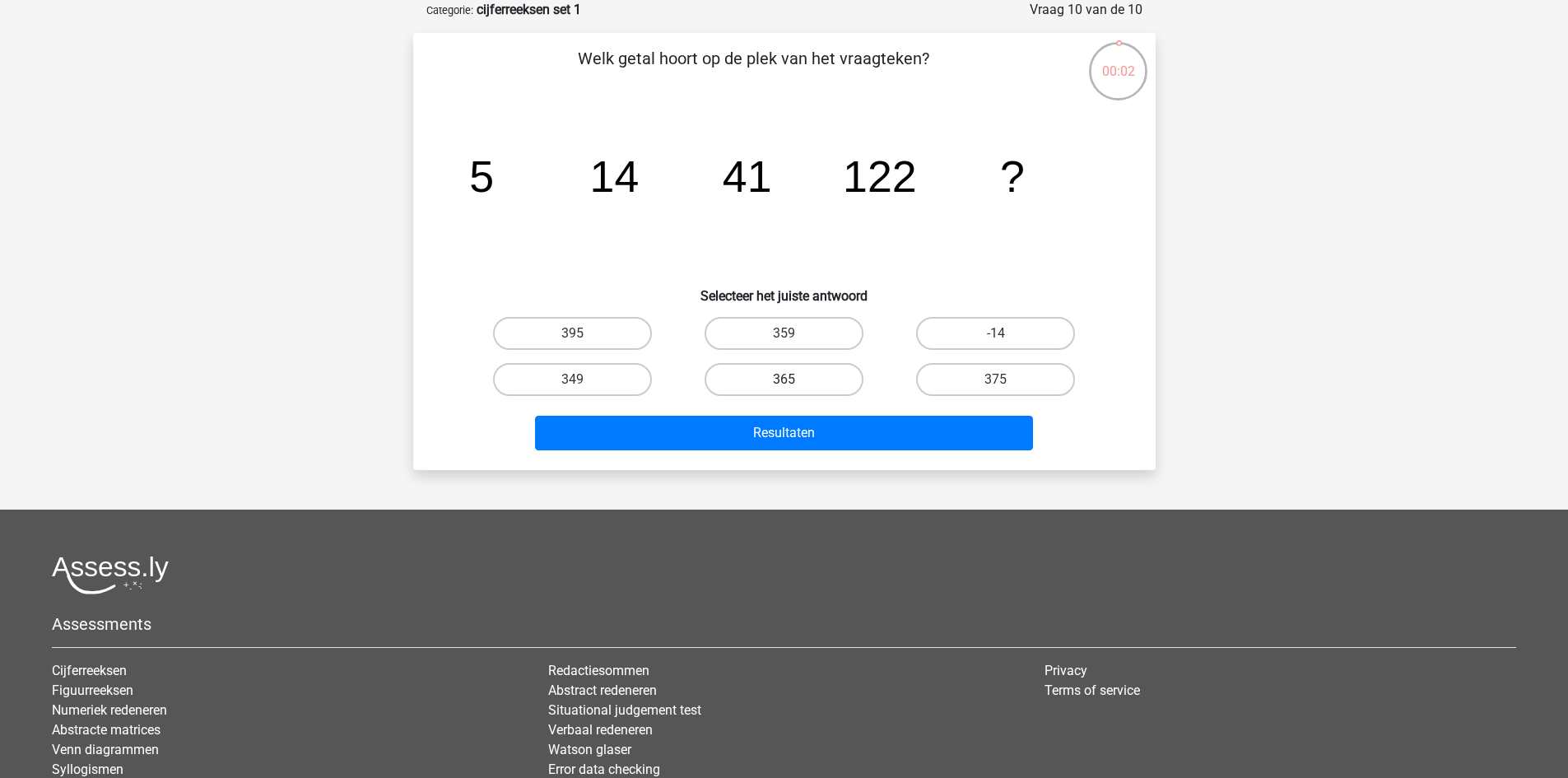
drag, startPoint x: 856, startPoint y: 375, endPoint x: 844, endPoint y: 376, distance: 12.0
click at [851, 376] on label "365" at bounding box center [784, 379] width 159 height 33
click at [794, 379] on input "365" at bounding box center [789, 385] width 11 height 11
radio input "true"
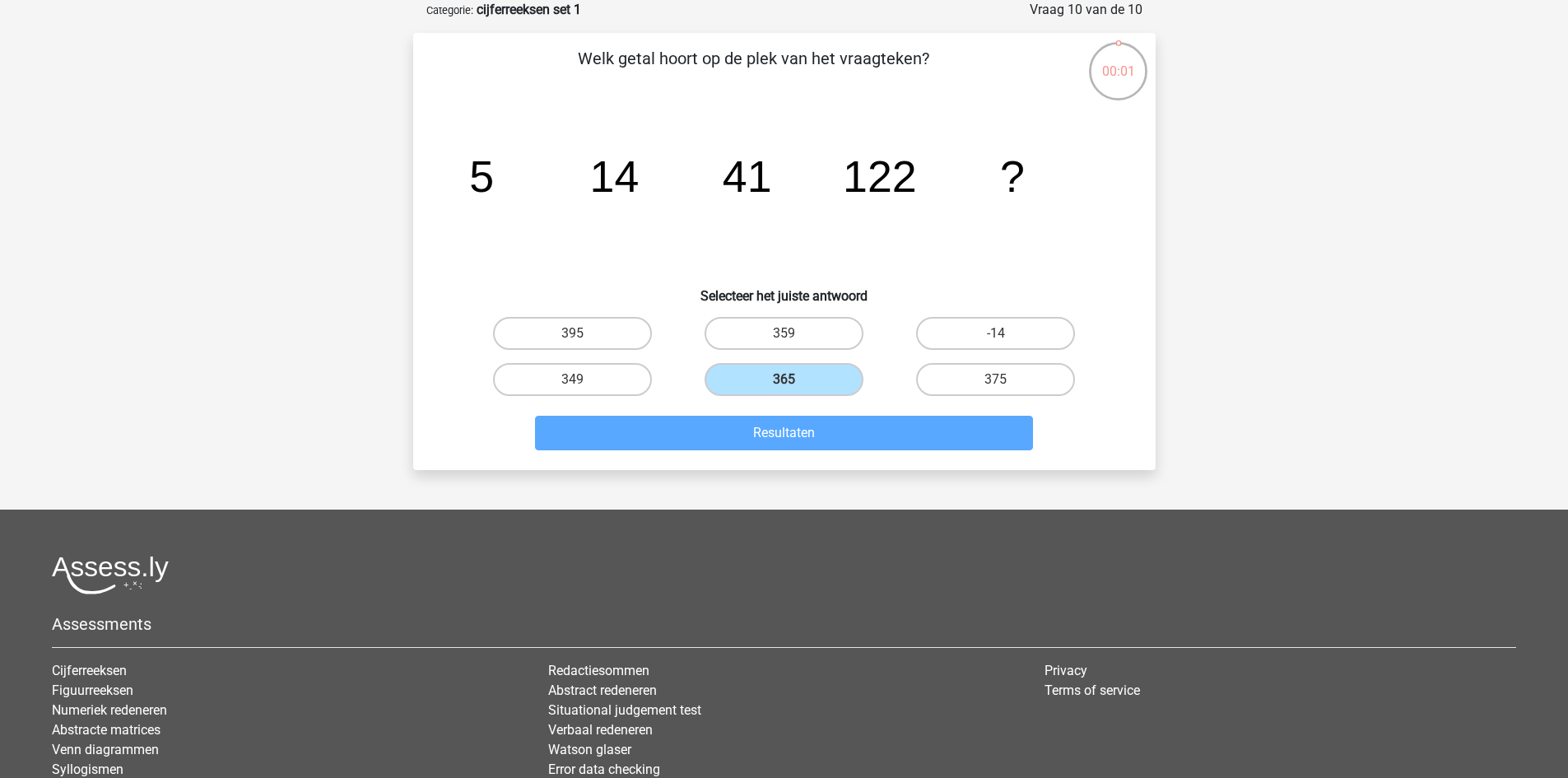
drag, startPoint x: 598, startPoint y: 327, endPoint x: 687, endPoint y: 403, distance: 117.0
click at [599, 337] on label "395" at bounding box center [573, 334] width 159 height 33
click at [583, 337] on input "395" at bounding box center [578, 339] width 11 height 11
radio input "true"
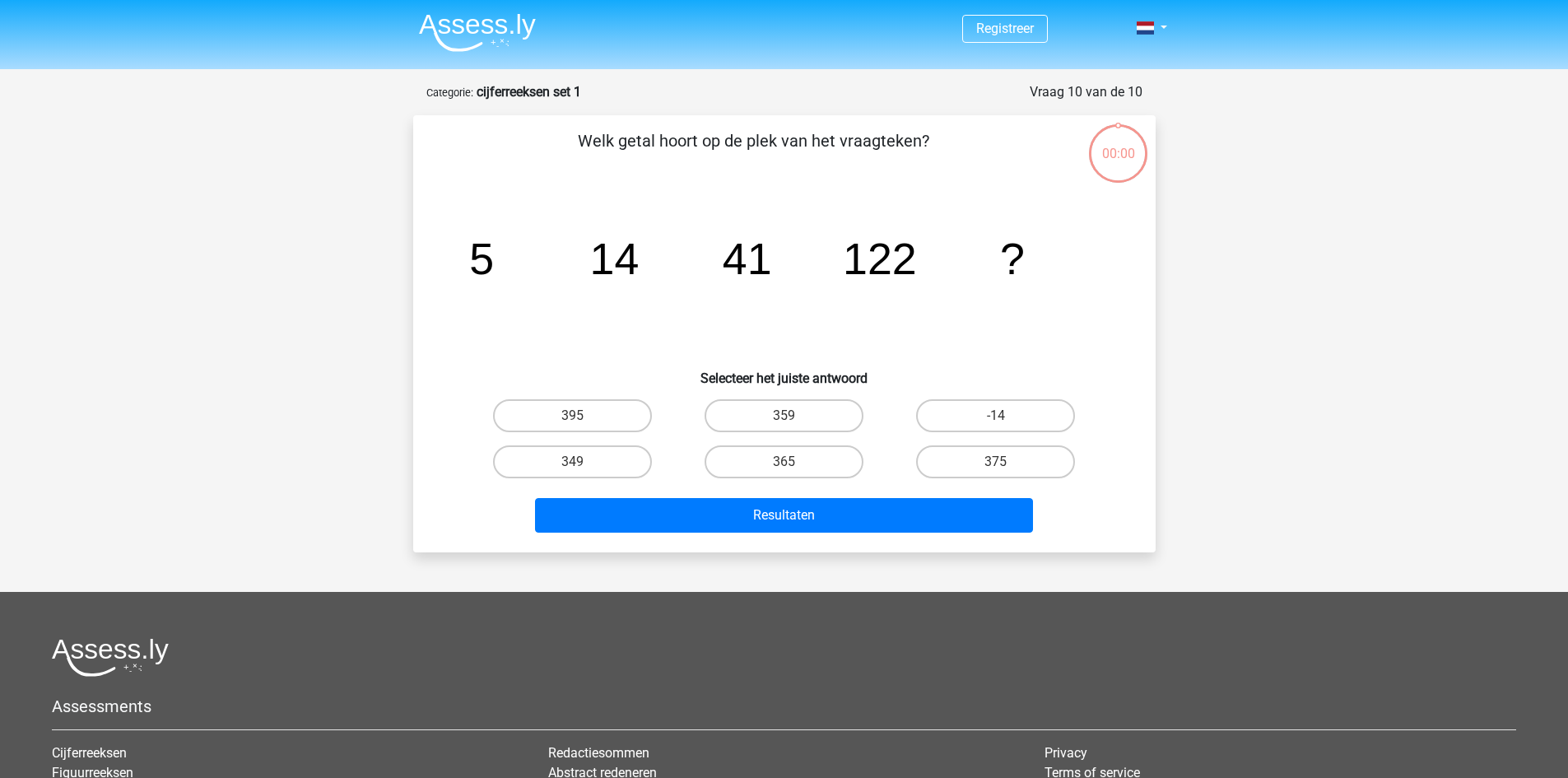
scroll to position [82, 0]
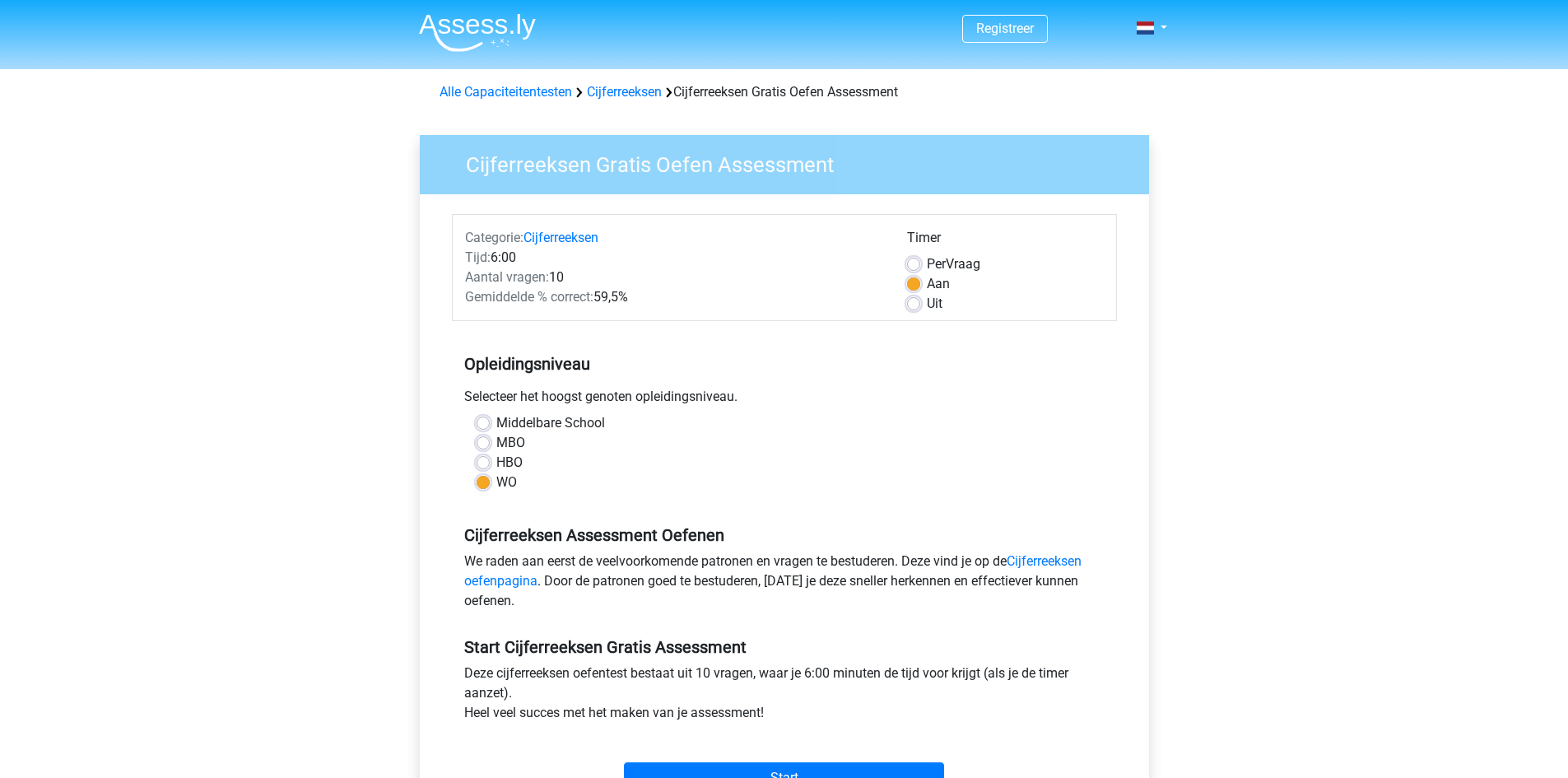
scroll to position [275, 0]
